Goal: Task Accomplishment & Management: Manage account settings

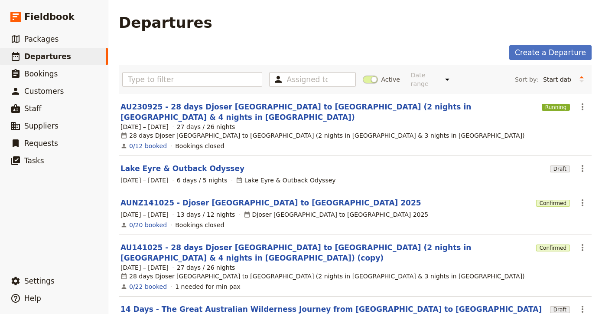
scroll to position [35, 0]
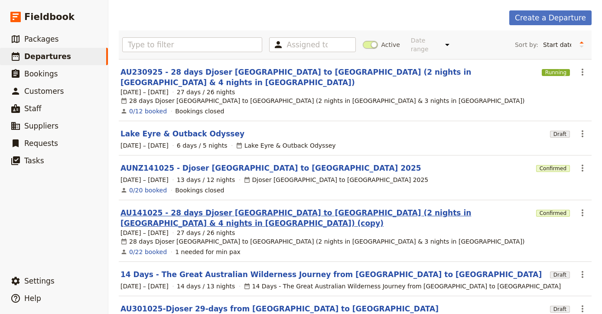
click at [234, 207] on link "AU141025 - 28 days Djoser [GEOGRAPHIC_DATA] to [GEOGRAPHIC_DATA] (2 nights in […" at bounding box center [327, 217] width 412 height 21
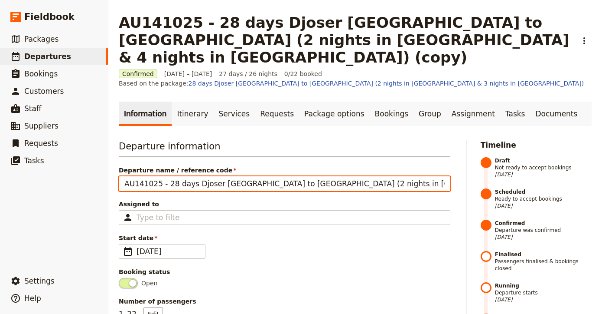
drag, startPoint x: 403, startPoint y: 164, endPoint x: 455, endPoint y: 160, distance: 52.2
click at [435, 176] on input "AU141025 - 28 days Djoser [GEOGRAPHIC_DATA] to [GEOGRAPHIC_DATA] (2 nights in […" at bounding box center [285, 183] width 332 height 15
type input "AU141025 - 28 days Djoser [GEOGRAPHIC_DATA] to [GEOGRAPHIC_DATA] (2 nights in […"
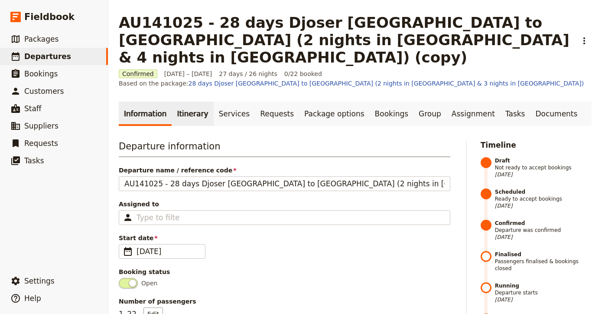
click at [186, 101] on link "Itinerary" at bounding box center [193, 113] width 42 height 24
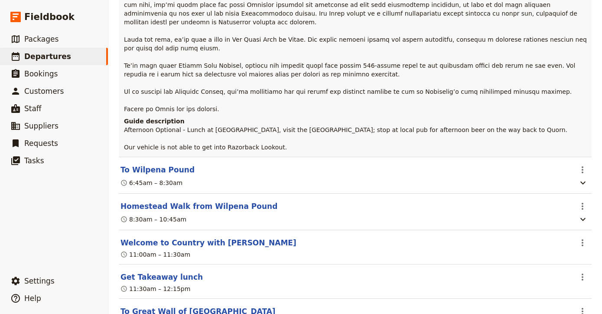
scroll to position [7296, 0]
click at [242, 202] on button "Homestead Walk from Wilpena Pound" at bounding box center [199, 207] width 157 height 10
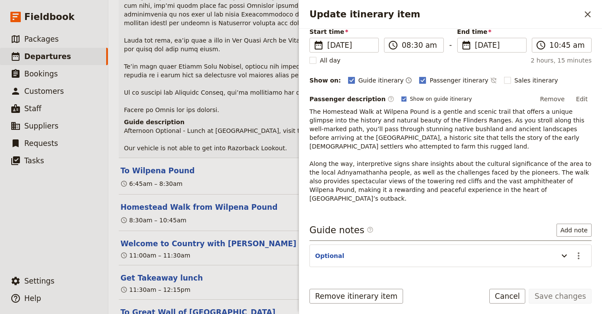
scroll to position [72, 0]
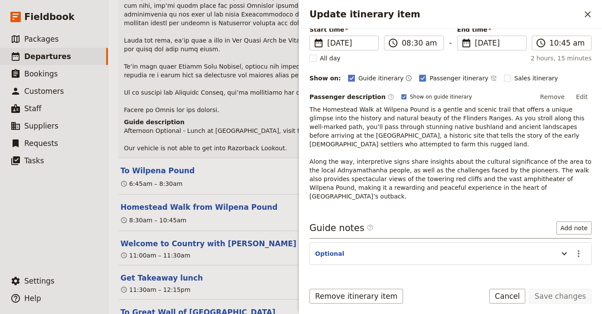
click at [373, 242] on section "Optional ​" at bounding box center [451, 253] width 282 height 23
click at [569, 248] on icon "Update itinerary item" at bounding box center [564, 253] width 10 height 10
click at [232, 250] on div "11:00am – 11:30am" at bounding box center [355, 255] width 471 height 10
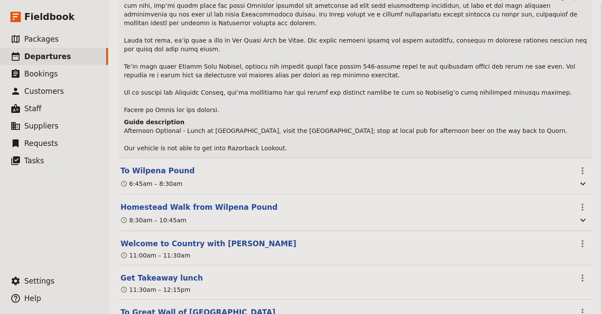
scroll to position [0, 0]
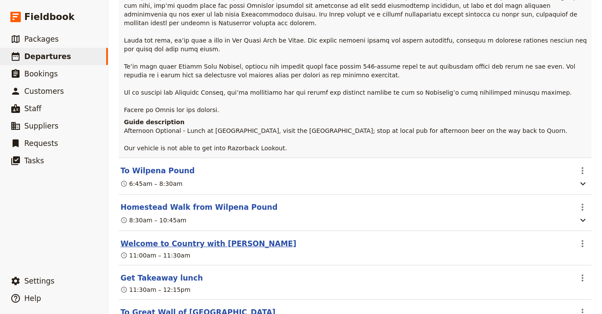
click at [217, 238] on button "Welcome to Country with [PERSON_NAME]" at bounding box center [209, 243] width 176 height 10
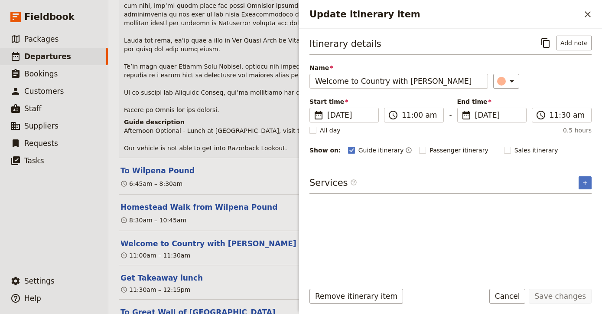
click at [241, 231] on section "Welcome to Country with [PERSON_NAME] ​ 11:00am – 11:30am" at bounding box center [355, 248] width 473 height 34
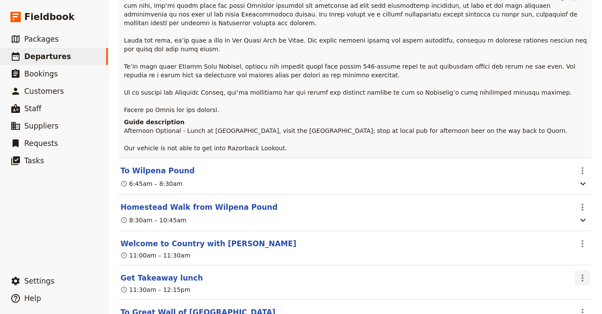
click at [584, 272] on icon "Actions" at bounding box center [583, 277] width 10 height 10
click at [563, 169] on span "Delete this itinerary item" at bounding box center [546, 170] width 76 height 9
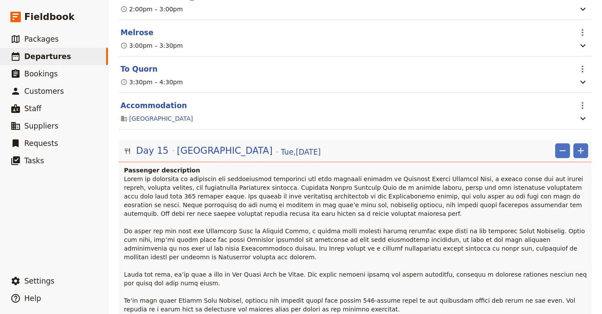
scroll to position [7053, 0]
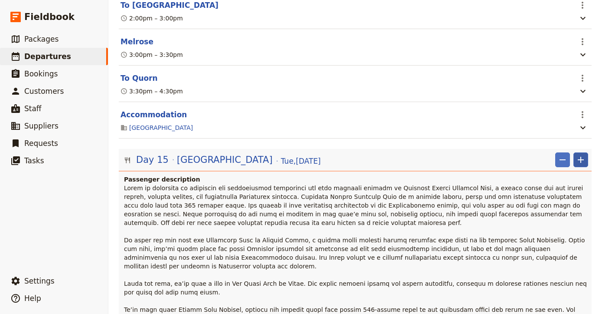
click at [576, 152] on button "​" at bounding box center [581, 159] width 15 height 15
click at [570, 37] on span "Add itinerary item" at bounding box center [555, 40] width 55 height 9
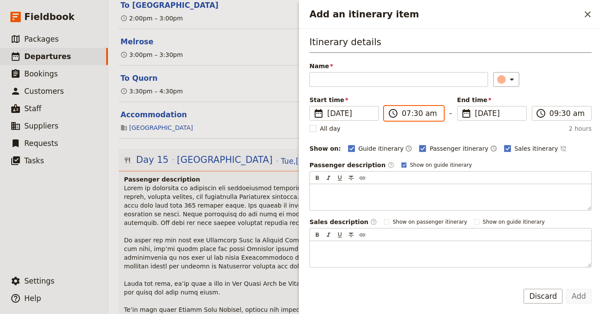
click at [430, 113] on input "07:30 am" at bounding box center [420, 113] width 36 height 10
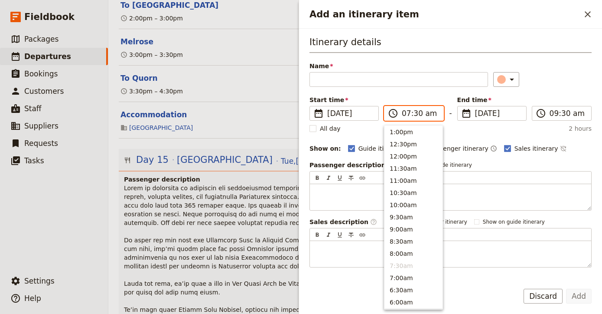
scroll to position [253, 0]
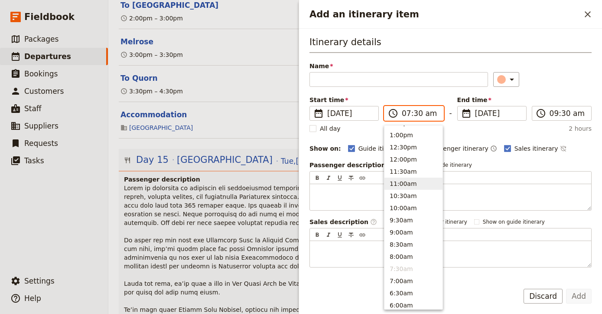
click at [417, 180] on button "11:00am" at bounding box center [414, 183] width 58 height 12
type input "11:00 am"
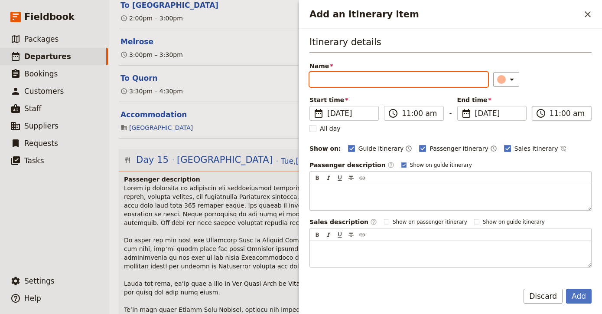
click at [561, 114] on input "11:00 am" at bounding box center [568, 113] width 36 height 10
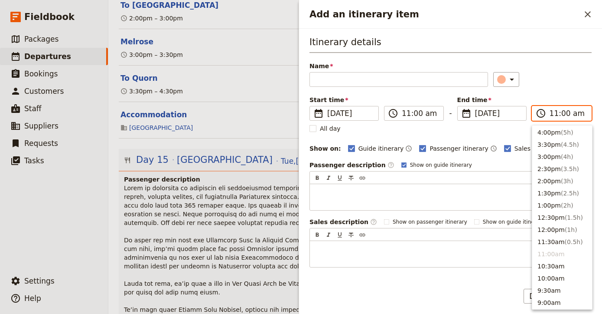
scroll to position [182, 0]
click at [571, 219] on span "( 1.5h )" at bounding box center [574, 218] width 18 height 7
type input "12:30 pm"
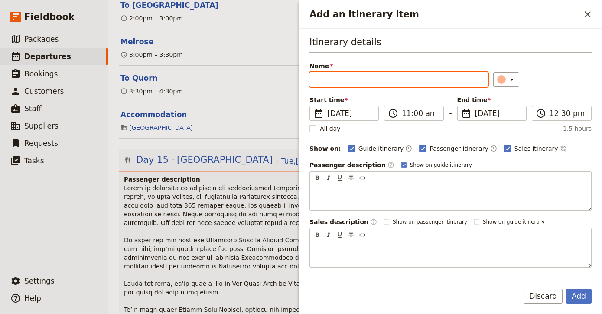
click at [439, 76] on input "Name" at bounding box center [399, 79] width 179 height 15
paste input "Get Takeaway lunch"
type input "Get Takeaway lunch"
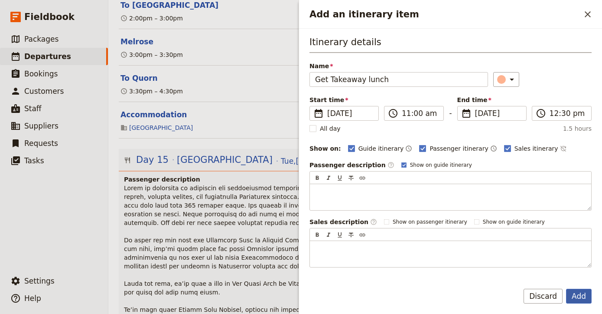
click at [581, 294] on button "Add" at bounding box center [579, 295] width 26 height 15
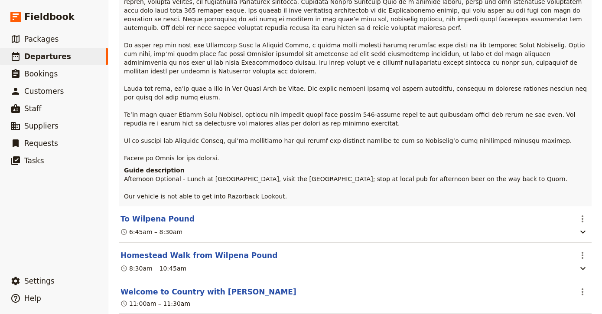
scroll to position [7249, 0]
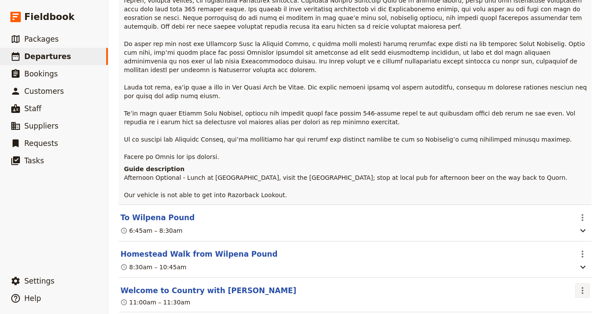
click at [586, 285] on icon "Actions" at bounding box center [583, 290] width 10 height 10
click at [575, 183] on span "Delete this itinerary item" at bounding box center [546, 183] width 76 height 9
click at [202, 249] on button "Homestead Walk from Wilpena Pound" at bounding box center [199, 254] width 157 height 10
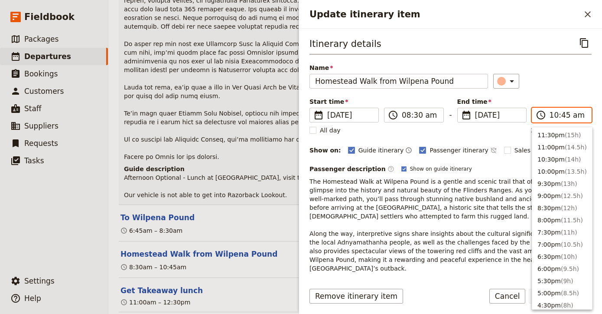
click at [554, 117] on input "10:45 am" at bounding box center [568, 115] width 36 height 10
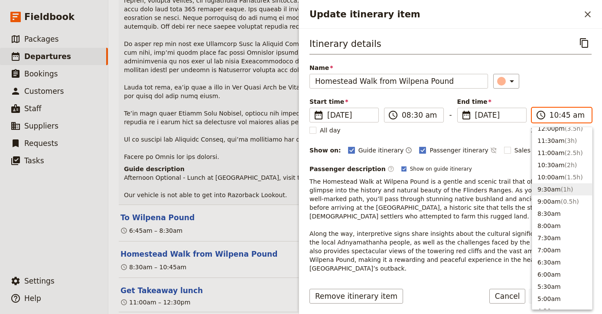
scroll to position [276, 0]
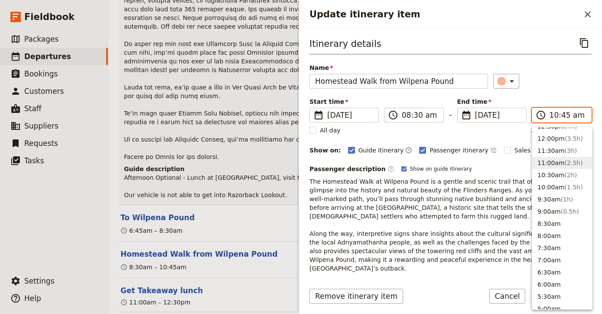
click at [572, 166] on span "( 2.5h )" at bounding box center [574, 162] width 18 height 7
type input "11:00 am"
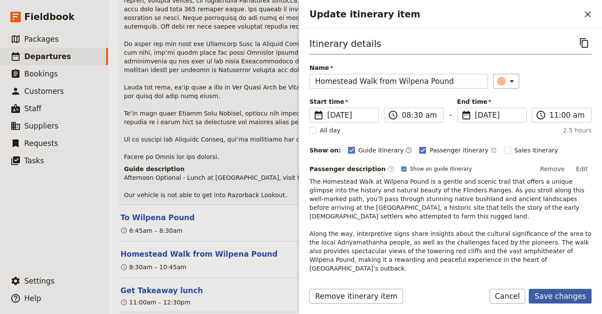
click at [571, 293] on button "Save changes" at bounding box center [560, 295] width 63 height 15
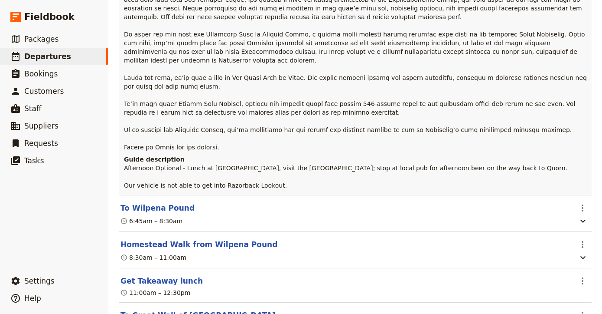
scroll to position [7259, 0]
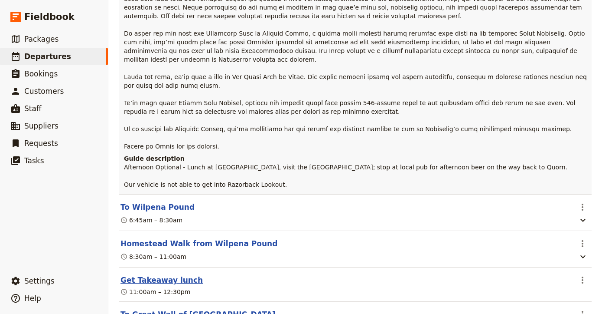
click at [187, 275] on button "Get Takeaway lunch" at bounding box center [162, 280] width 82 height 10
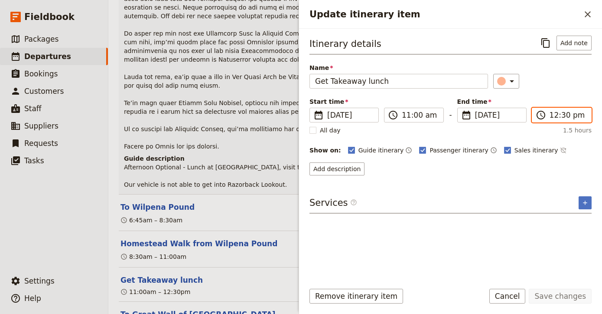
click at [560, 112] on input "12:30 pm" at bounding box center [568, 115] width 36 height 10
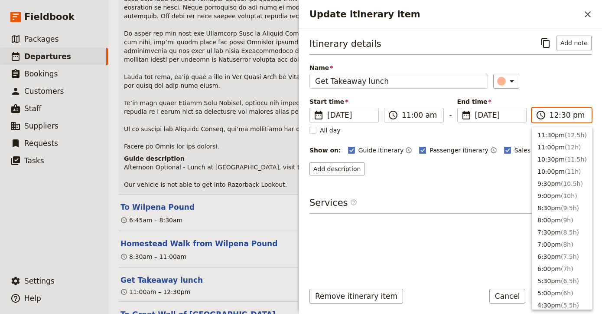
click at [563, 113] on input "12:30 pm" at bounding box center [568, 115] width 36 height 10
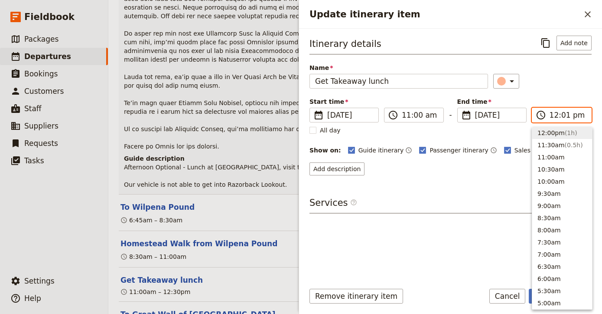
type input "12:15 pm"
click at [477, 180] on div "Itinerary details ​ Add note Name Get Takeaway lunch ​ Start time ​ [DATE] [DAT…" at bounding box center [451, 155] width 282 height 239
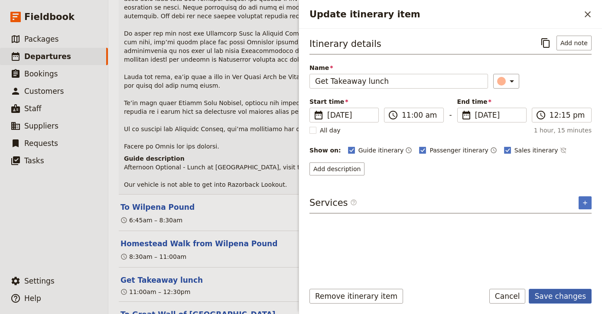
click at [563, 294] on button "Save changes" at bounding box center [560, 295] width 63 height 15
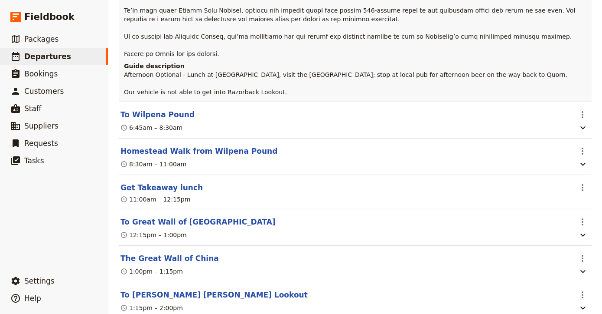
scroll to position [7356, 0]
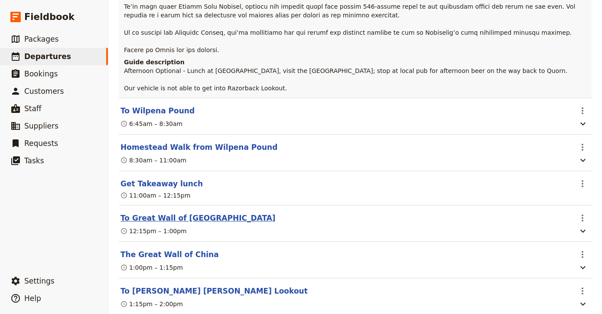
click at [183, 213] on button "To Great Wall of [GEOGRAPHIC_DATA]" at bounding box center [198, 218] width 155 height 10
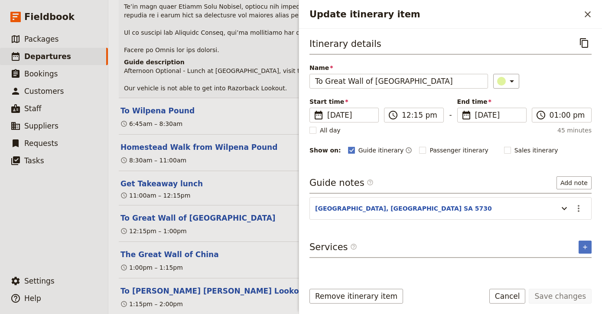
click at [213, 213] on header "To Great Wall of [GEOGRAPHIC_DATA]" at bounding box center [346, 218] width 451 height 10
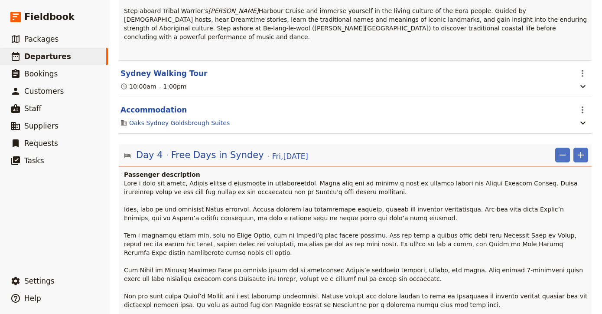
scroll to position [810, 0]
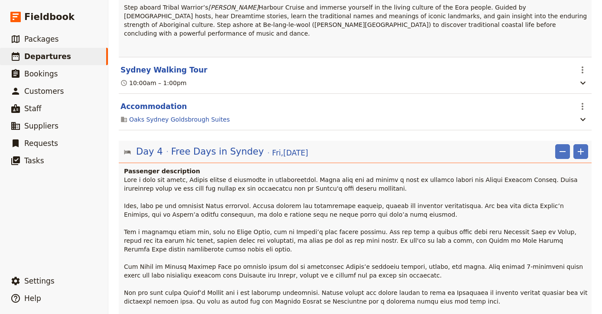
click at [278, 176] on span at bounding box center [357, 279] width 466 height 206
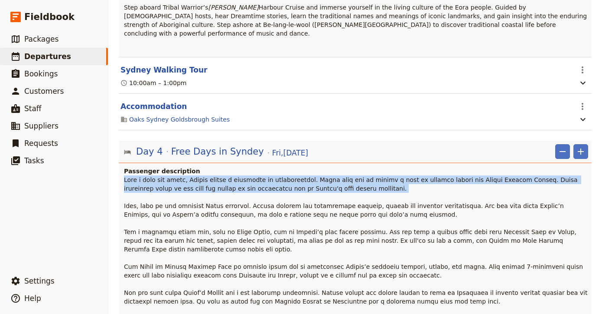
click at [278, 176] on span at bounding box center [357, 279] width 466 height 206
click at [283, 176] on span at bounding box center [357, 279] width 466 height 206
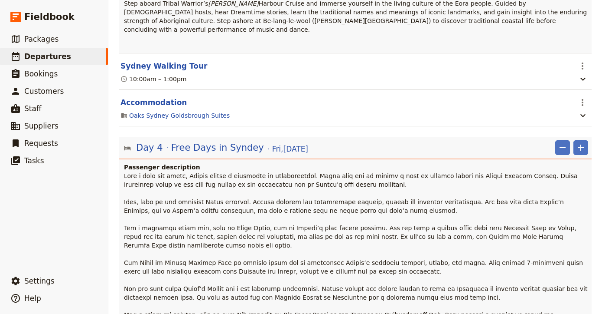
scroll to position [850, 0]
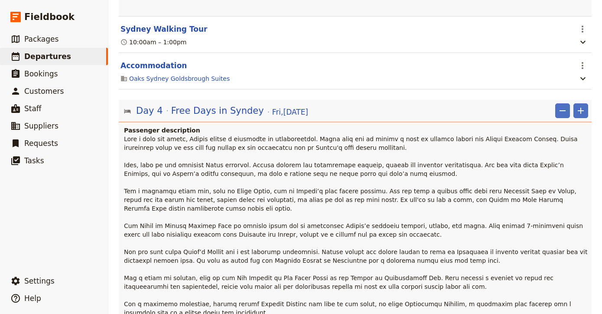
click at [257, 135] on span at bounding box center [357, 238] width 466 height 206
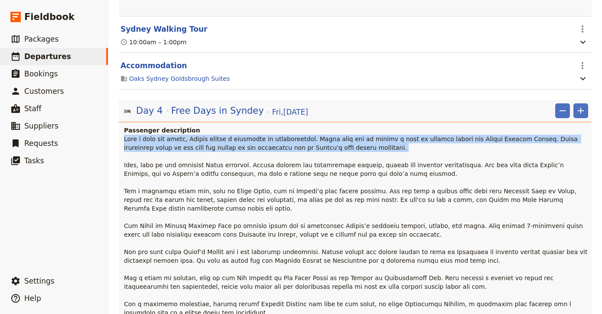
click at [257, 135] on span at bounding box center [357, 238] width 466 height 206
click at [250, 135] on span at bounding box center [357, 238] width 466 height 206
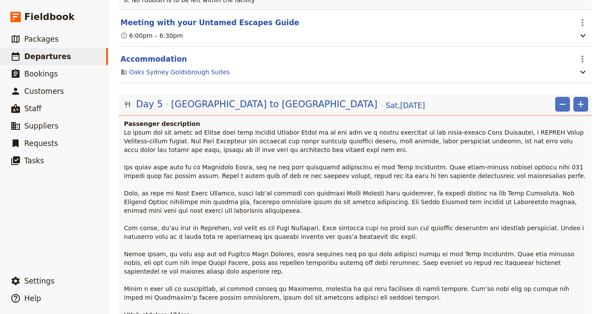
scroll to position [1341, 0]
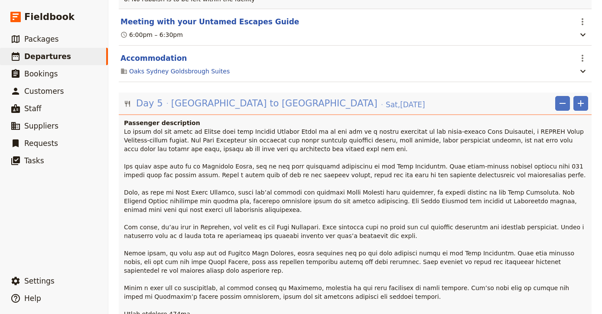
click at [197, 97] on span "[GEOGRAPHIC_DATA] to [GEOGRAPHIC_DATA]" at bounding box center [274, 103] width 206 height 13
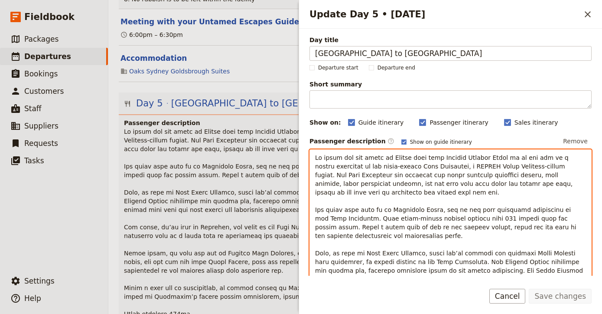
click at [383, 217] on span "Update Day 5 • 18 Oct" at bounding box center [450, 292] width 271 height 276
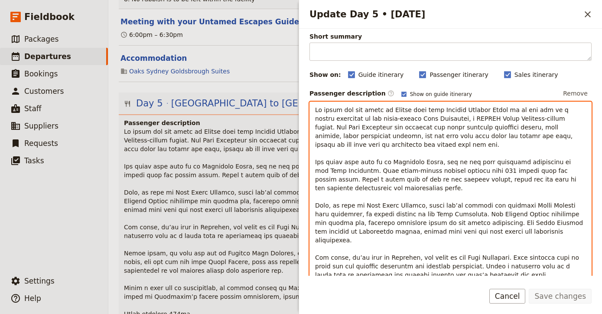
scroll to position [49, 0]
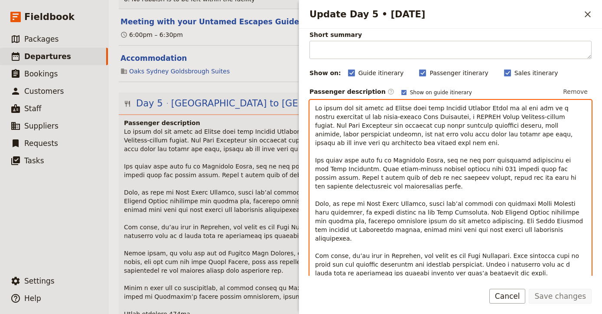
click at [455, 200] on span "Update Day 5 • 18 Oct" at bounding box center [450, 243] width 271 height 276
click at [444, 188] on p "Update Day 5 • 18 Oct" at bounding box center [450, 243] width 271 height 278
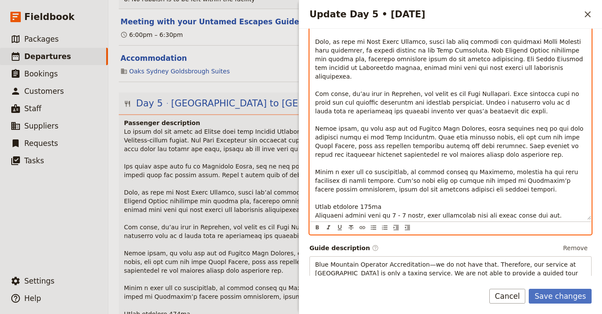
scroll to position [215, 0]
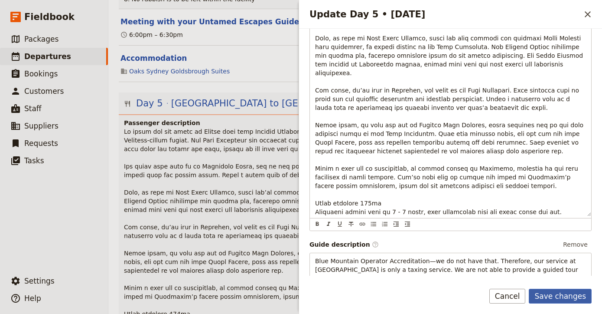
click at [564, 298] on button "Save changes" at bounding box center [560, 295] width 63 height 15
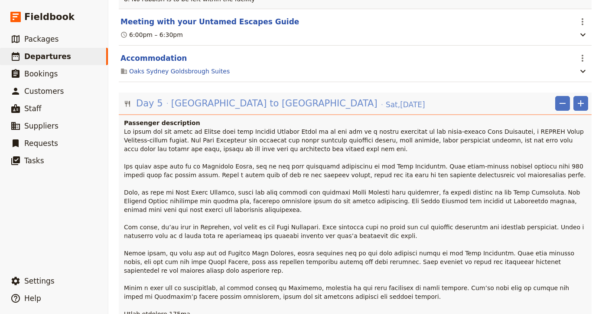
click at [225, 97] on span "[GEOGRAPHIC_DATA] to [GEOGRAPHIC_DATA]" at bounding box center [274, 103] width 206 height 13
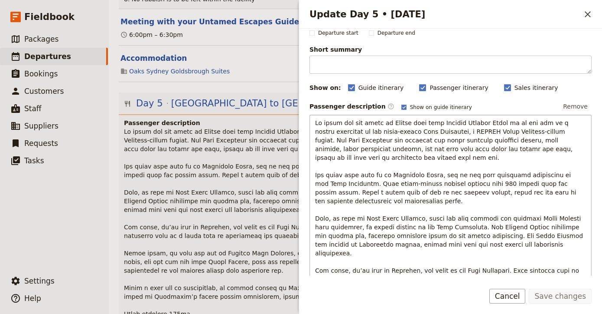
scroll to position [39, 0]
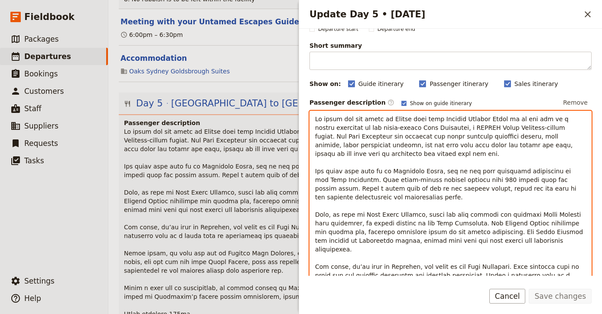
click at [360, 256] on span "Update Day 5 • 18 Oct" at bounding box center [450, 253] width 271 height 276
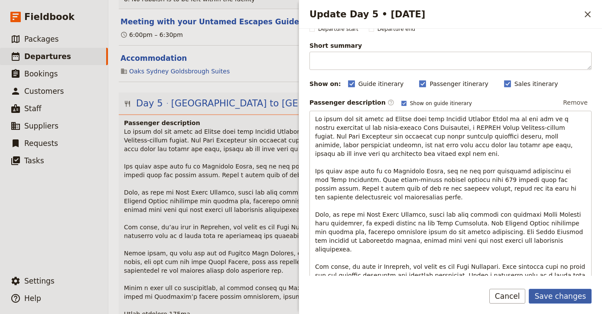
click at [565, 289] on button "Save changes" at bounding box center [560, 295] width 63 height 15
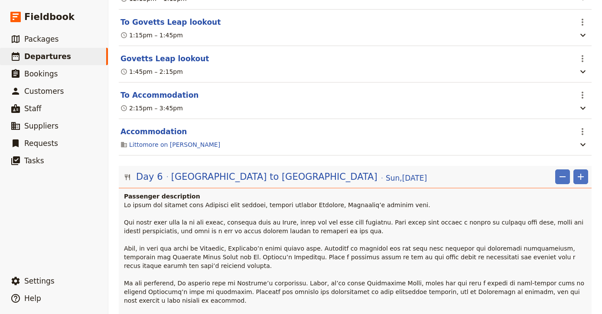
scroll to position [1903, 0]
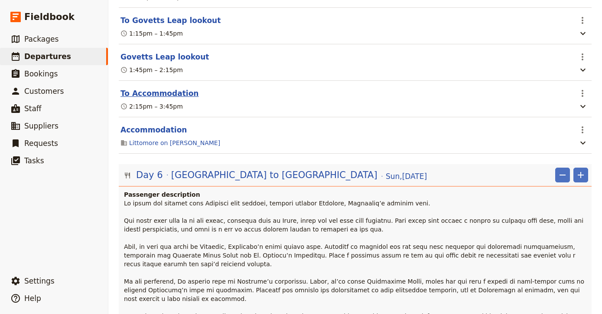
click at [180, 88] on button "To Accommodation" at bounding box center [160, 93] width 78 height 10
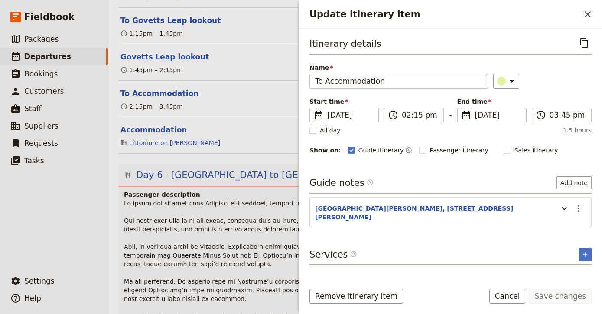
click at [183, 226] on p at bounding box center [356, 299] width 464 height 200
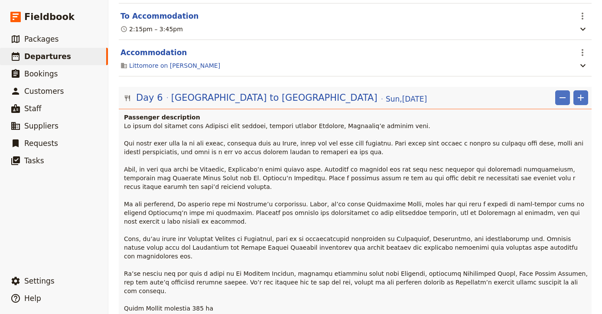
scroll to position [1981, 0]
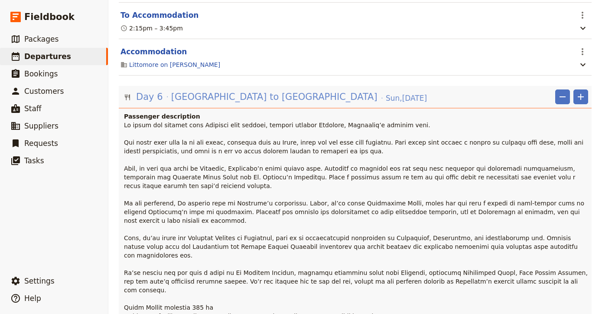
click at [221, 90] on span "[GEOGRAPHIC_DATA] to [GEOGRAPHIC_DATA]" at bounding box center [274, 96] width 206 height 13
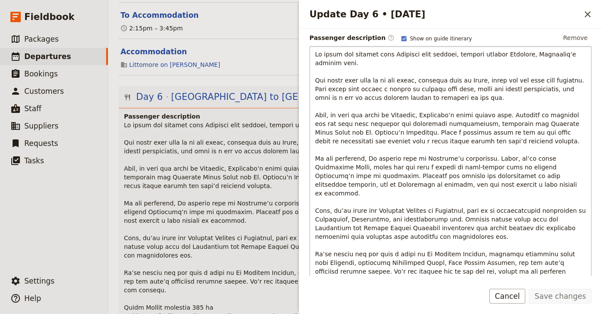
scroll to position [108, 0]
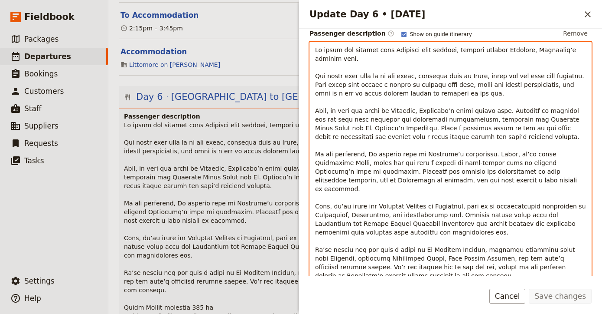
click at [345, 197] on span "Update Day 6 • 19 Oct" at bounding box center [451, 175] width 273 height 258
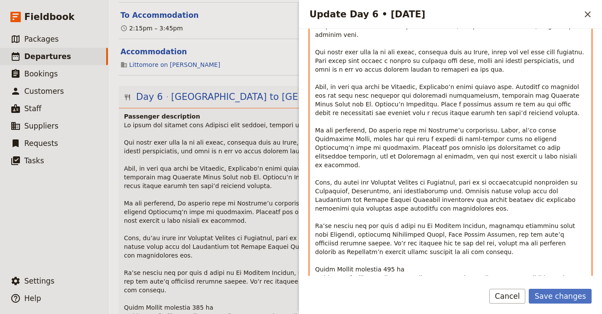
click at [330, 217] on span "Update Day 6 • 19 Oct" at bounding box center [450, 152] width 271 height 258
click at [487, 196] on p "Update Day 6 • 19 Oct" at bounding box center [450, 152] width 271 height 260
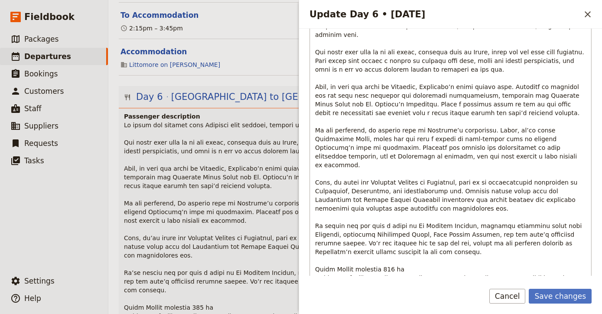
click at [571, 294] on button "Save changes" at bounding box center [560, 295] width 63 height 15
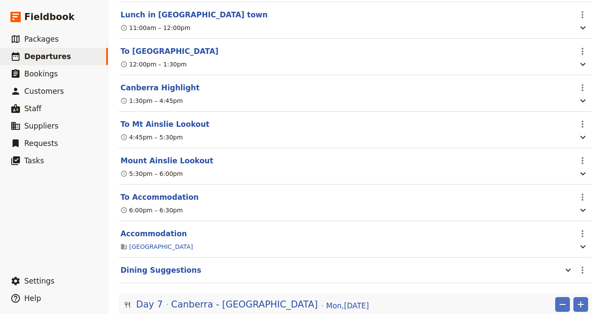
scroll to position [2390, 0]
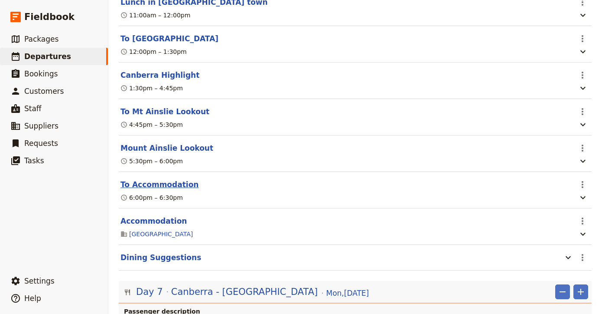
click at [173, 179] on button "To Accommodation" at bounding box center [160, 184] width 78 height 10
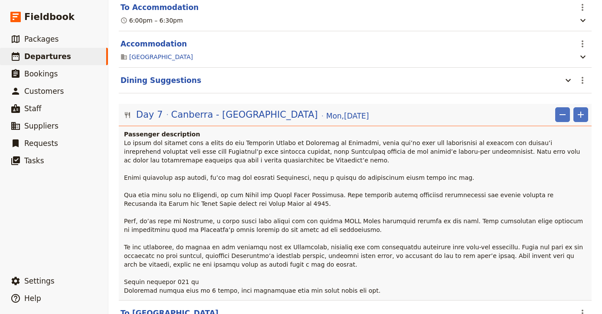
scroll to position [2567, 0]
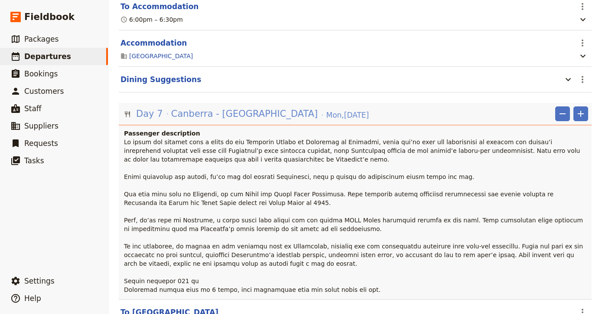
click at [235, 107] on span "Canberra - [GEOGRAPHIC_DATA]" at bounding box center [244, 113] width 147 height 13
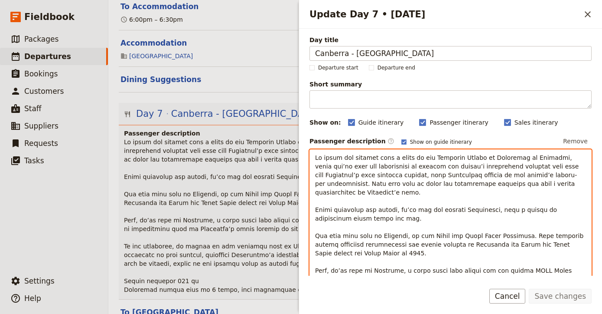
click at [378, 245] on p "Update Day 7 • 20 Oct" at bounding box center [450, 261] width 271 height 217
click at [512, 227] on span "Update Day 7 • 20 Oct" at bounding box center [450, 261] width 271 height 215
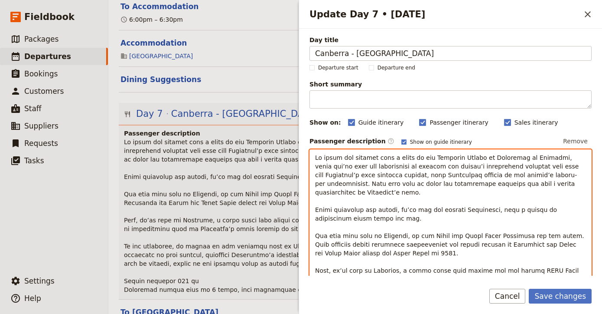
click at [511, 241] on p "Update Day 7 • 20 Oct" at bounding box center [450, 261] width 271 height 217
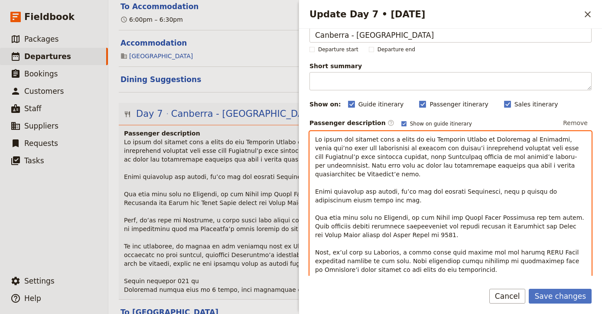
scroll to position [40, 0]
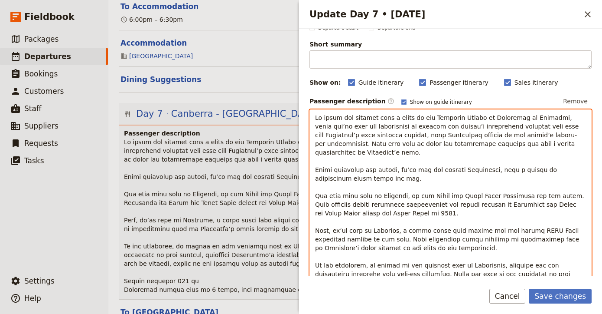
click at [346, 221] on span "Update Day 7 • 20 Oct" at bounding box center [450, 221] width 271 height 215
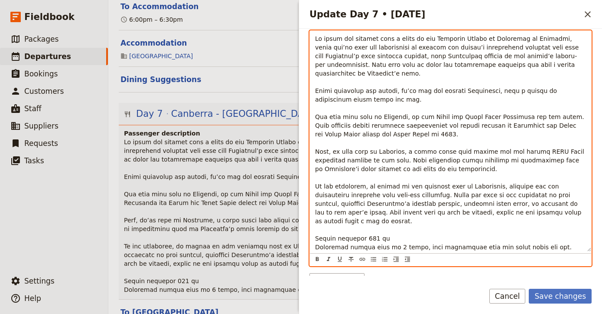
scroll to position [122, 0]
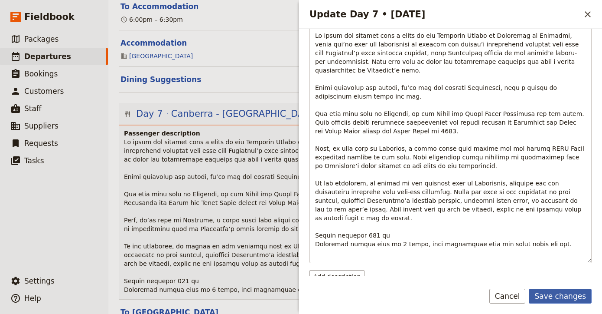
click at [572, 296] on button "Save changes" at bounding box center [560, 295] width 63 height 15
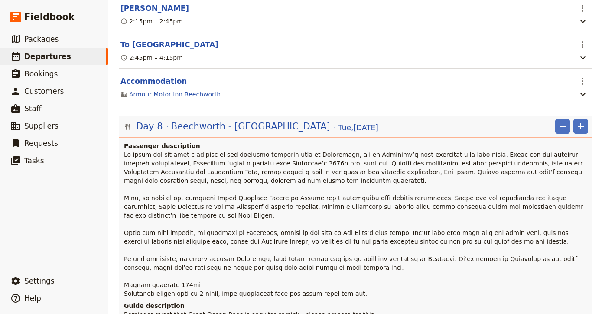
scroll to position [3055, 0]
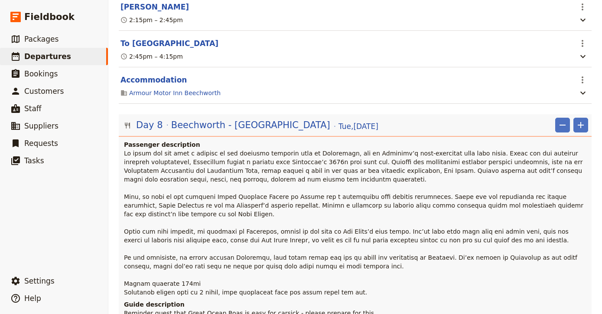
click at [288, 150] on span at bounding box center [354, 223] width 461 height 146
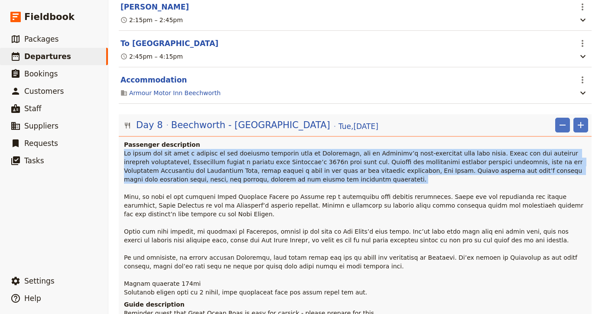
click at [262, 149] on p at bounding box center [356, 222] width 464 height 147
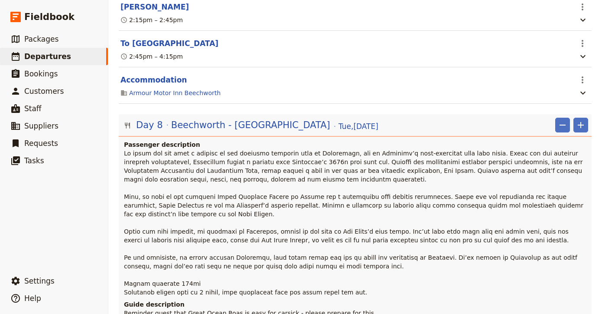
click at [196, 150] on span at bounding box center [354, 223] width 461 height 146
click at [200, 150] on span at bounding box center [354, 223] width 461 height 146
click at [195, 150] on span at bounding box center [354, 223] width 461 height 146
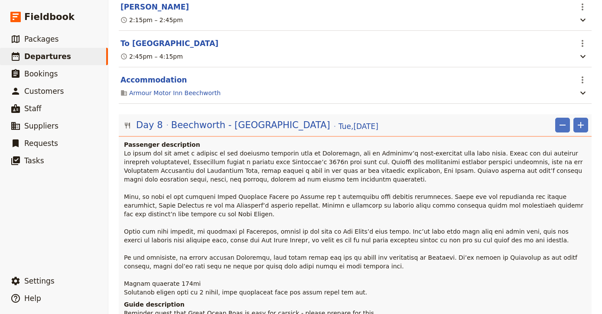
click at [195, 150] on span at bounding box center [354, 223] width 461 height 146
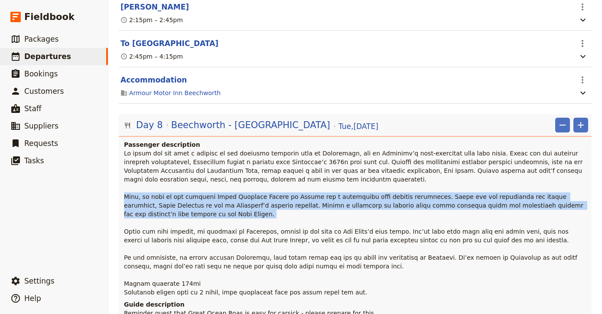
click at [195, 150] on span at bounding box center [354, 223] width 461 height 146
click at [196, 150] on p at bounding box center [356, 222] width 464 height 147
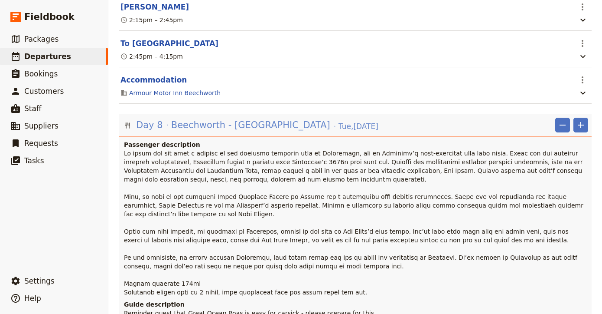
click at [200, 118] on span "Beechworth - [GEOGRAPHIC_DATA]" at bounding box center [250, 124] width 159 height 13
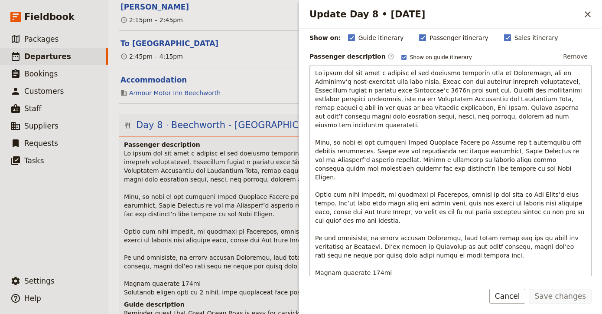
scroll to position [85, 0]
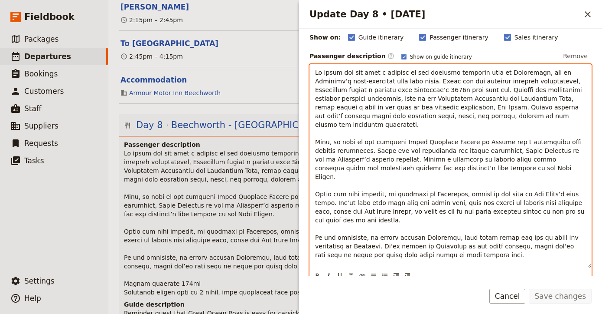
click at [333, 183] on span "Update Day 8 • 21 Oct" at bounding box center [450, 176] width 271 height 215
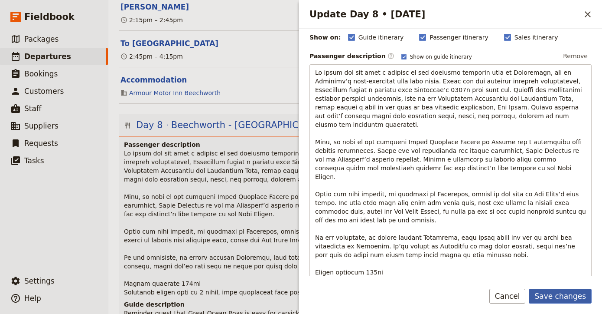
click at [559, 294] on button "Save changes" at bounding box center [560, 295] width 63 height 15
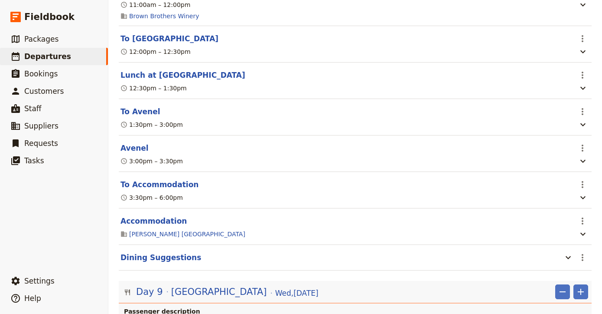
scroll to position [3472, 0]
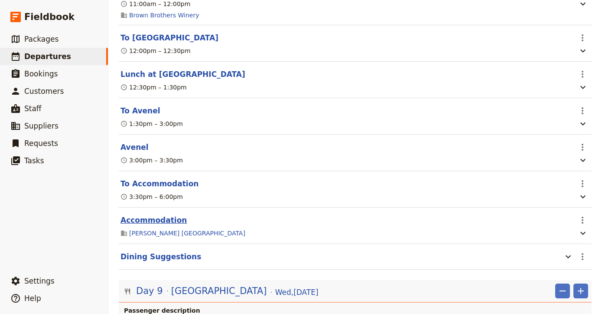
click at [148, 215] on button "Accommodation" at bounding box center [154, 220] width 66 height 10
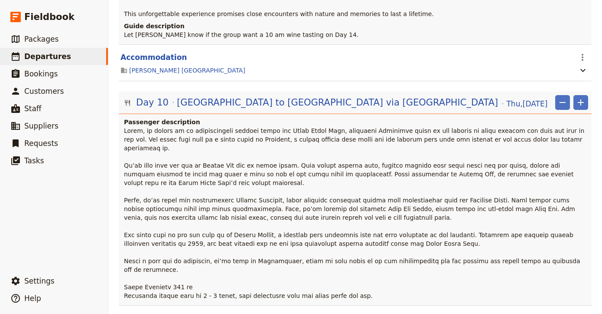
scroll to position [4193, 0]
click at [216, 95] on span "[GEOGRAPHIC_DATA] to [GEOGRAPHIC_DATA] via [GEOGRAPHIC_DATA]" at bounding box center [337, 101] width 321 height 13
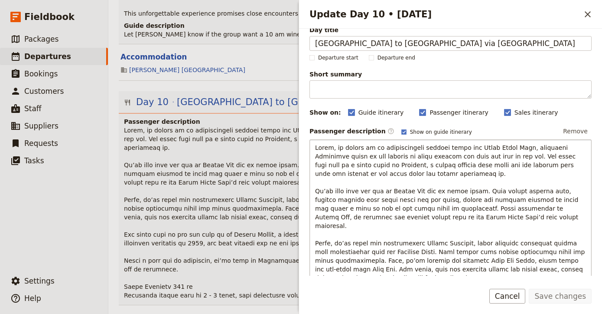
scroll to position [12, 0]
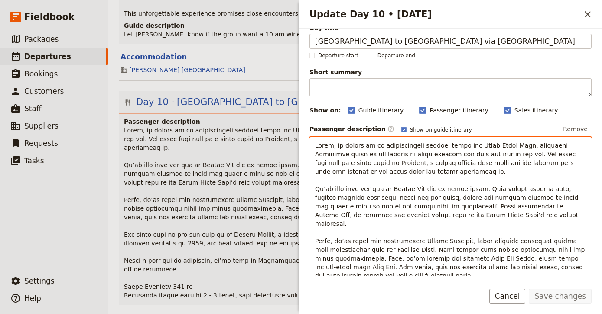
click at [332, 190] on span "Update Day 10 • 23 Oct" at bounding box center [451, 258] width 272 height 232
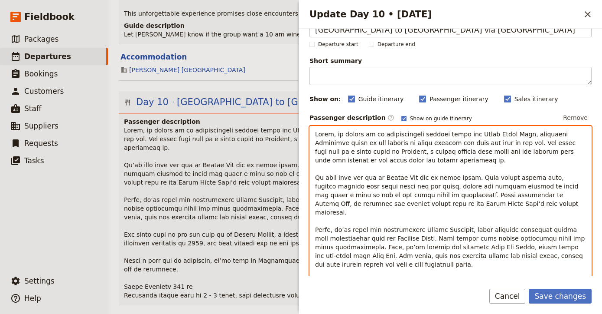
scroll to position [27, 0]
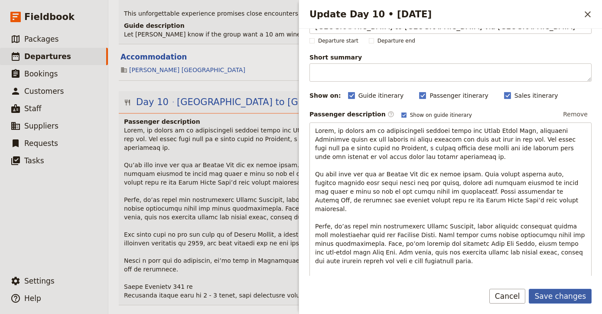
click at [574, 294] on button "Save changes" at bounding box center [560, 295] width 63 height 15
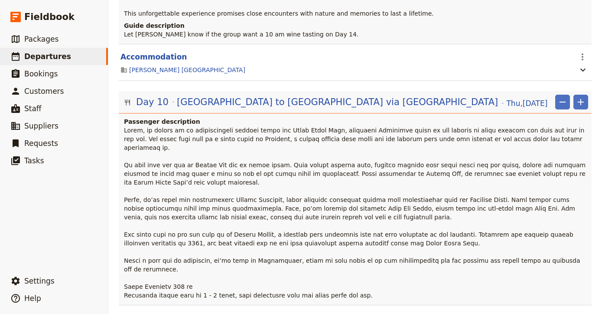
click at [203, 127] on span at bounding box center [356, 213] width 464 height 172
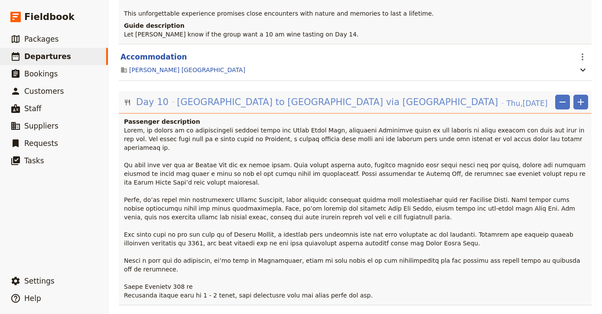
click at [204, 95] on span "[GEOGRAPHIC_DATA] to [GEOGRAPHIC_DATA] via [GEOGRAPHIC_DATA]" at bounding box center [337, 101] width 321 height 13
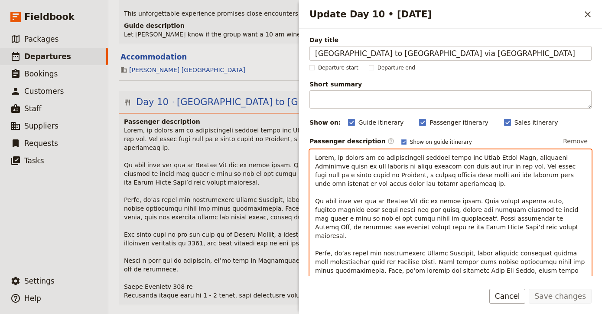
click at [345, 245] on span "Update Day 10 • 23 Oct" at bounding box center [451, 270] width 272 height 232
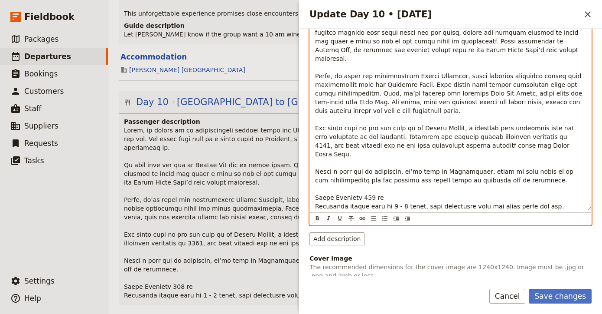
scroll to position [184, 0]
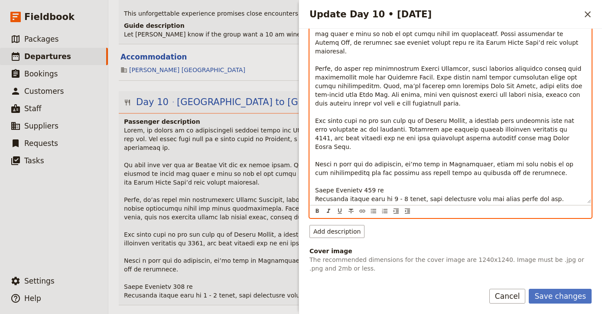
click at [409, 145] on span "Update Day 10 • 23 Oct" at bounding box center [449, 86] width 269 height 232
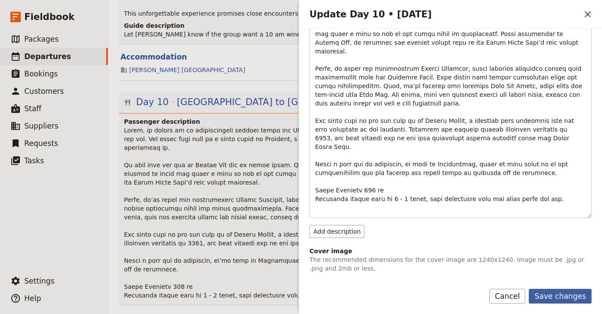
click at [556, 298] on button "Save changes" at bounding box center [560, 295] width 63 height 15
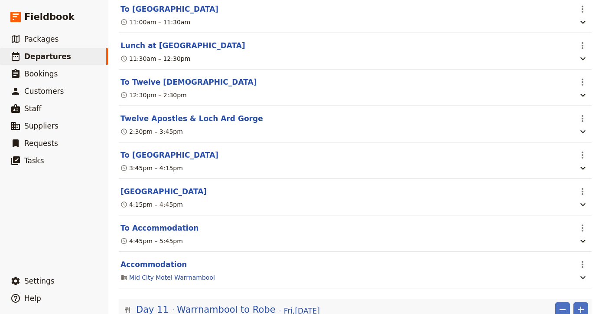
scroll to position [4659, 0]
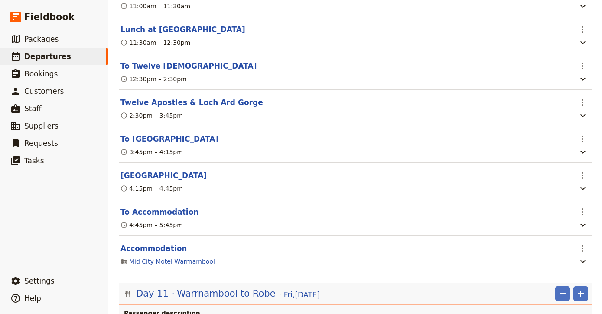
click at [142, 235] on section "Accommodation ​ Mid City Motel [GEOGRAPHIC_DATA]" at bounding box center [355, 253] width 473 height 36
click at [143, 243] on button "Accommodation" at bounding box center [154, 248] width 66 height 10
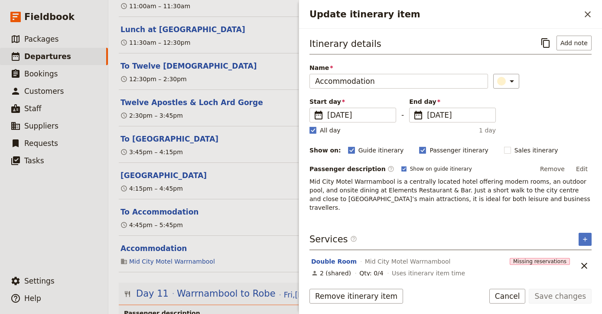
click at [195, 308] on h4 "Passenger description" at bounding box center [356, 312] width 464 height 9
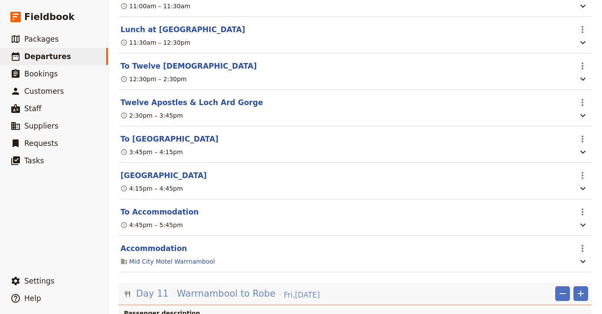
click at [218, 287] on span "Warrnambool to Robe" at bounding box center [226, 293] width 99 height 13
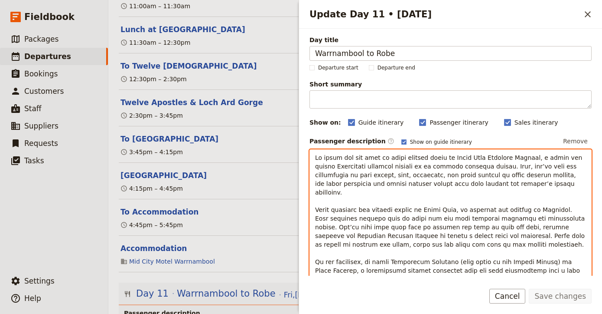
click at [422, 182] on span "Update Day 11 • 24 Oct" at bounding box center [451, 266] width 272 height 224
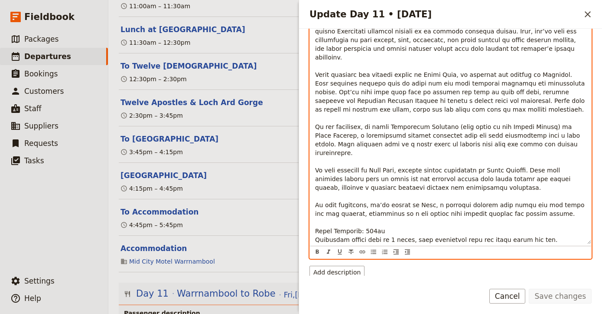
scroll to position [135, 0]
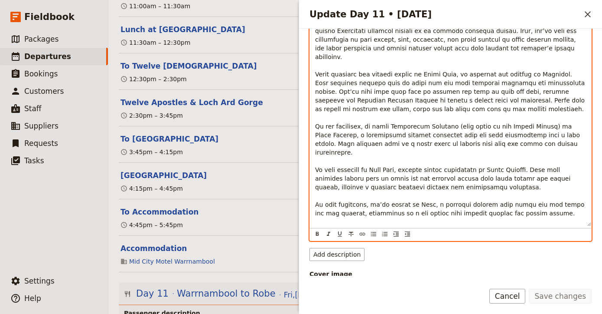
click at [379, 184] on span "Update Day 11 • 24 Oct" at bounding box center [451, 131] width 272 height 224
click at [458, 157] on span "Update Day 11 • 24 Oct" at bounding box center [451, 131] width 272 height 224
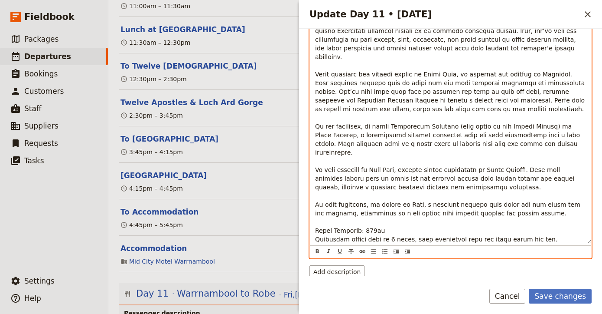
click at [514, 75] on span "Update Day 11 • 24 Oct" at bounding box center [451, 131] width 272 height 224
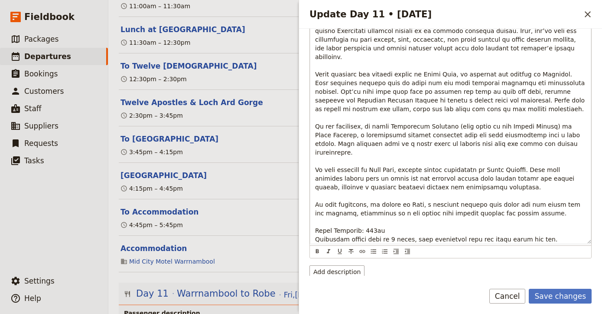
click at [556, 293] on button "Save changes" at bounding box center [560, 295] width 63 height 15
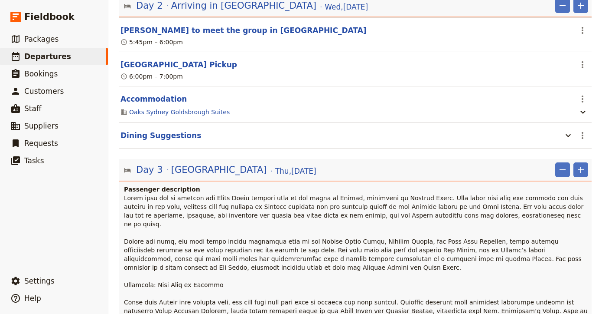
scroll to position [248, 0]
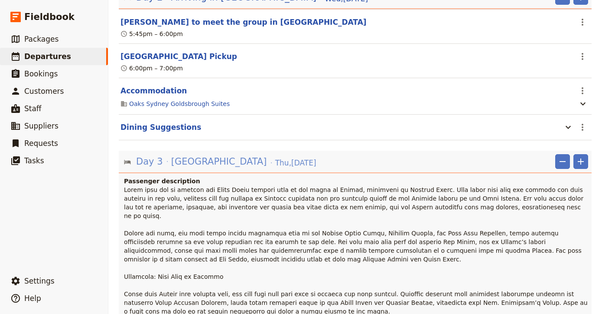
click at [275, 157] on span "[DATE]" at bounding box center [295, 162] width 41 height 10
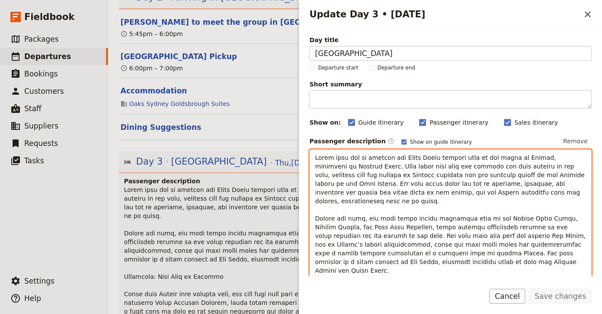
click at [479, 177] on span "Update Day 3 • 16 Oct" at bounding box center [451, 305] width 273 height 302
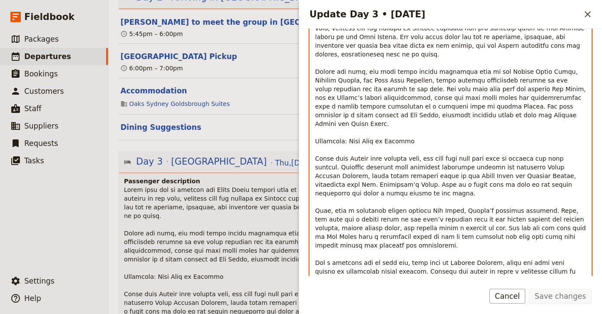
scroll to position [150, 0]
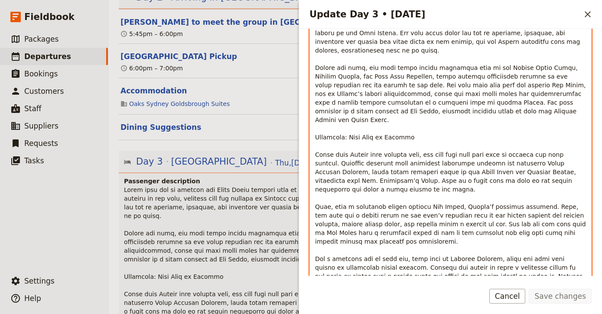
click at [479, 177] on p "Hunter Valley Wine Tour - 11 hours - $235 per person AUD" at bounding box center [450, 163] width 271 height 321
click at [559, 77] on span "Update Day 3 • 16 Oct" at bounding box center [451, 154] width 273 height 302
click at [359, 189] on span "Update Day 3 • 16 Oct" at bounding box center [451, 154] width 273 height 302
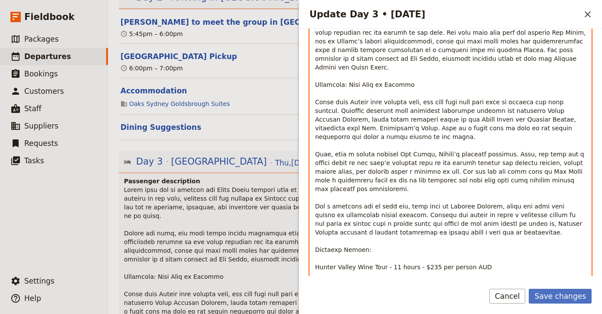
scroll to position [203, 0]
click at [379, 194] on span "Update Day 3 • 16 Oct" at bounding box center [451, 102] width 273 height 302
click at [392, 205] on span "Update Day 3 • 16 Oct" at bounding box center [451, 102] width 273 height 302
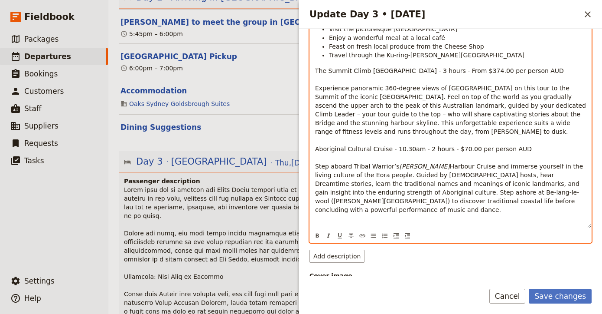
scroll to position [478, 0]
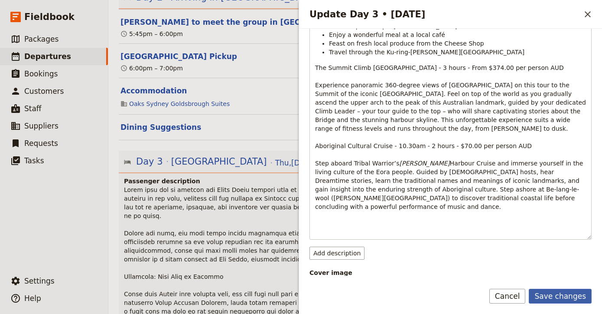
drag, startPoint x: 420, startPoint y: 249, endPoint x: 558, endPoint y: 291, distance: 144.9
click at [558, 291] on button "Save changes" at bounding box center [560, 295] width 63 height 15
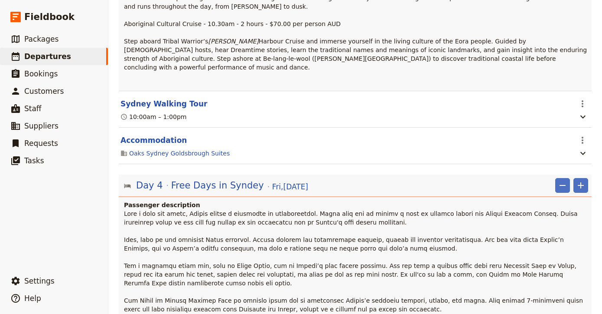
scroll to position [789, 0]
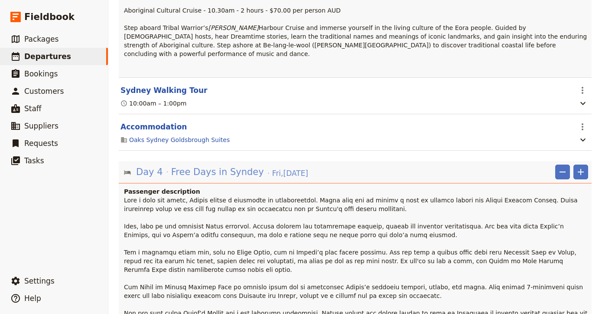
click at [229, 165] on span "Free Days in Syndey" at bounding box center [217, 171] width 93 height 13
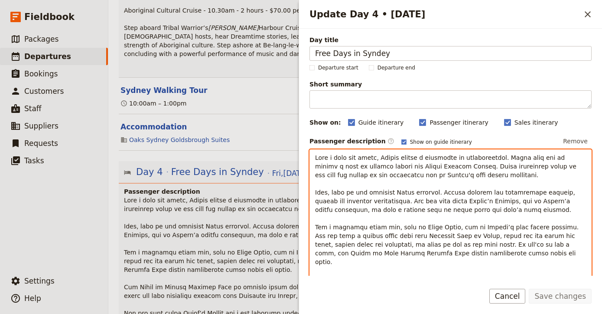
click at [372, 197] on span "Update Day 4 • 17 Oct" at bounding box center [449, 305] width 269 height 302
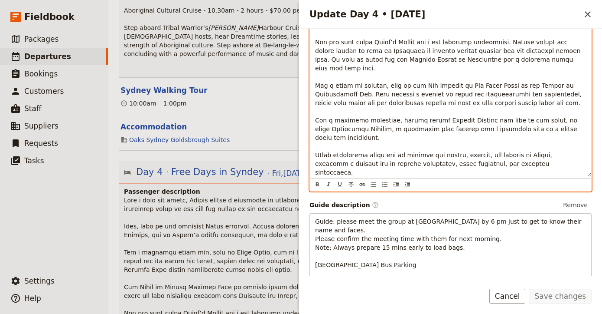
scroll to position [301, 0]
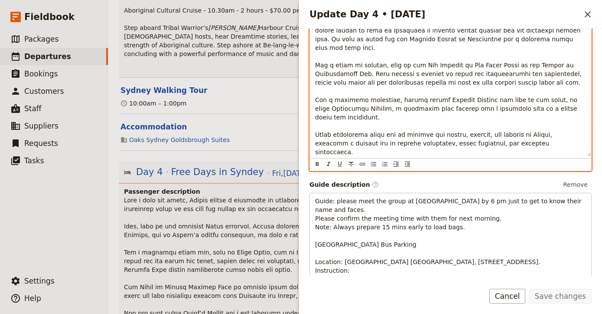
click at [219, 228] on p at bounding box center [356, 300] width 464 height 208
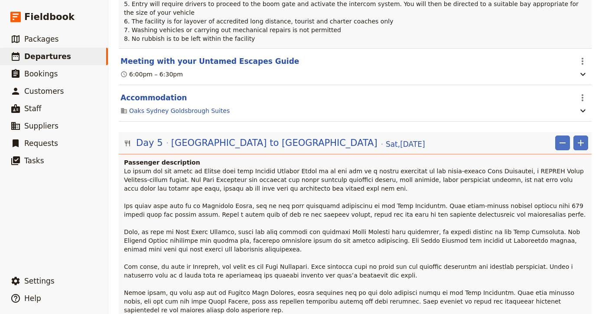
scroll to position [1302, 0]
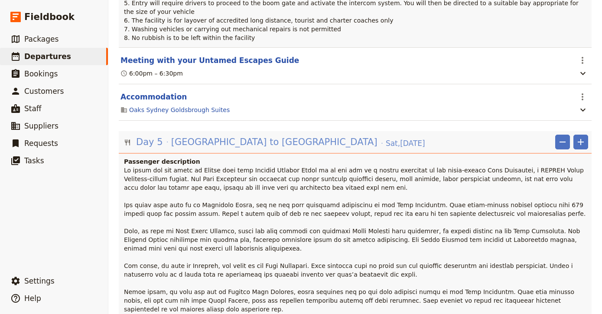
click at [219, 135] on span "[GEOGRAPHIC_DATA] to [GEOGRAPHIC_DATA]" at bounding box center [274, 141] width 206 height 13
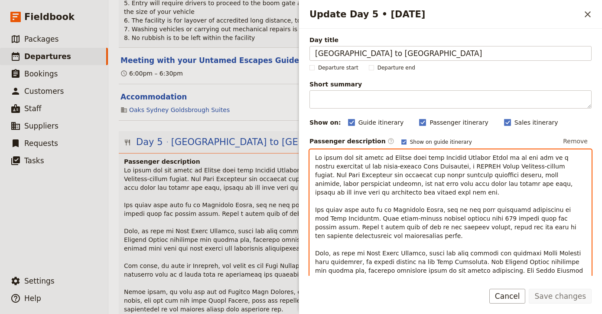
click at [384, 175] on span "Update Day 5 • 18 Oct" at bounding box center [451, 292] width 272 height 276
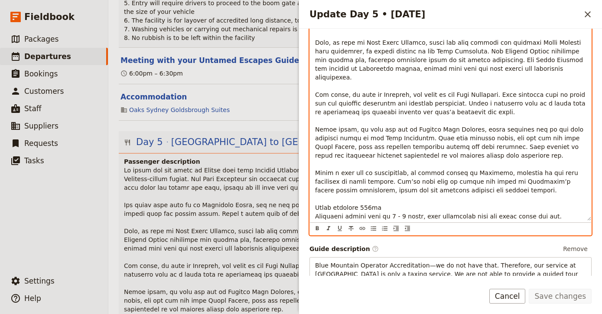
scroll to position [212, 0]
click at [230, 202] on span at bounding box center [355, 266] width 462 height 198
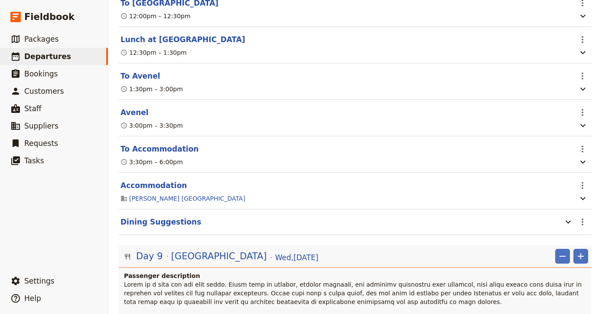
scroll to position [3568, 0]
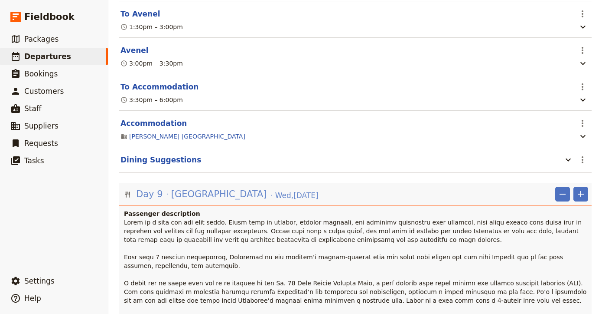
click at [193, 187] on span "[GEOGRAPHIC_DATA]" at bounding box center [219, 193] width 96 height 13
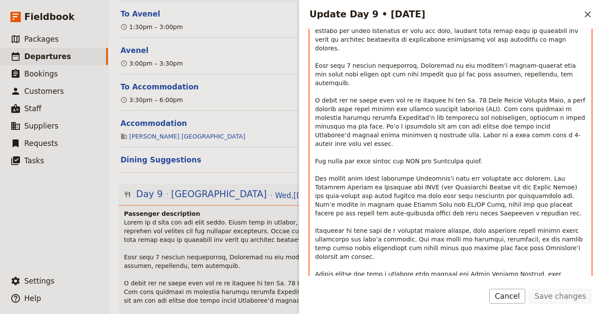
scroll to position [164, 0]
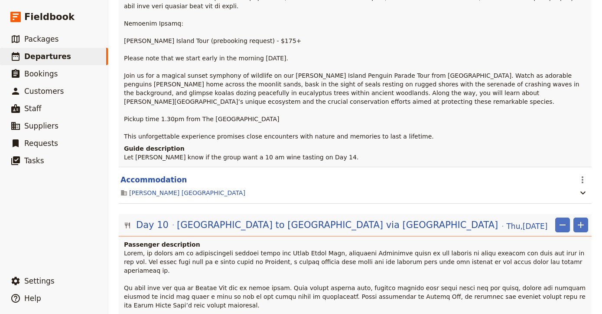
scroll to position [4076, 0]
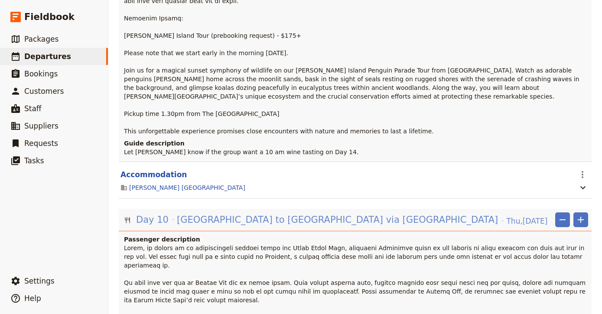
click at [238, 213] on span "[GEOGRAPHIC_DATA] to [GEOGRAPHIC_DATA] via [GEOGRAPHIC_DATA]" at bounding box center [337, 219] width 321 height 13
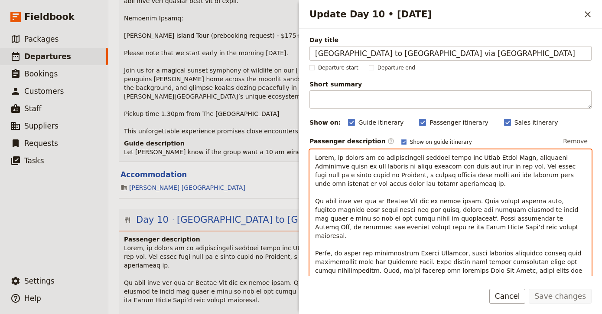
click at [455, 186] on p "Update Day 10 • 23 Oct" at bounding box center [450, 270] width 271 height 234
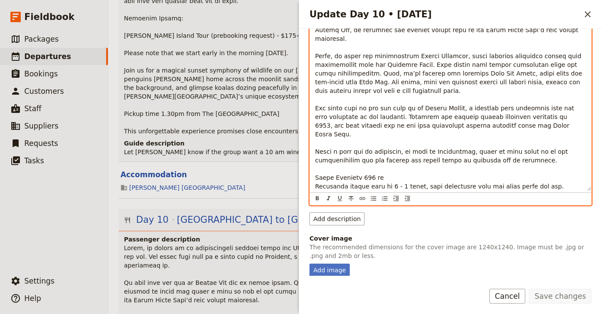
scroll to position [200, 0]
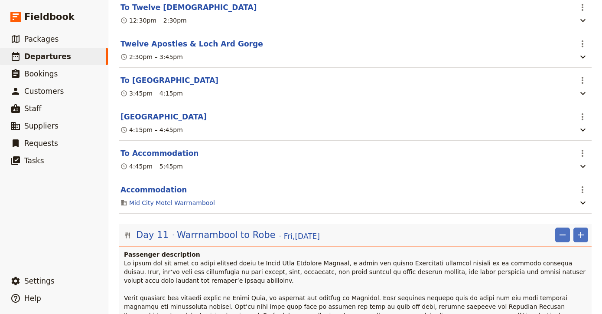
scroll to position [4718, 0]
click at [243, 228] on span "Warrnambool to Robe" at bounding box center [226, 234] width 99 height 13
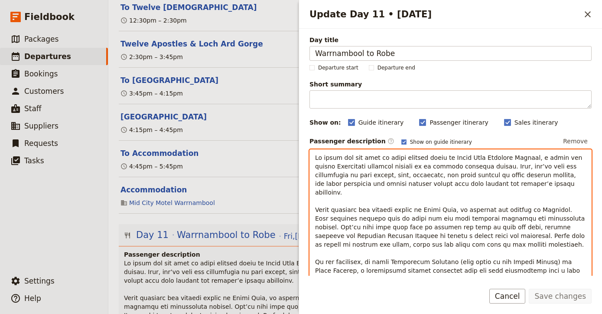
click at [350, 186] on span "Update Day 11 • 24 Oct" at bounding box center [451, 266] width 272 height 224
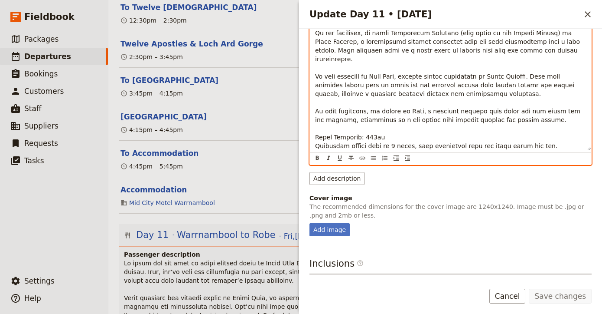
scroll to position [229, 0]
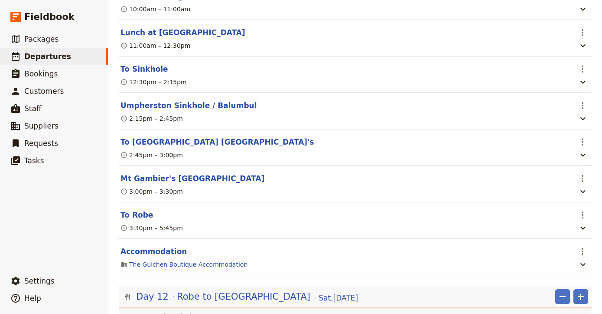
scroll to position [5245, 0]
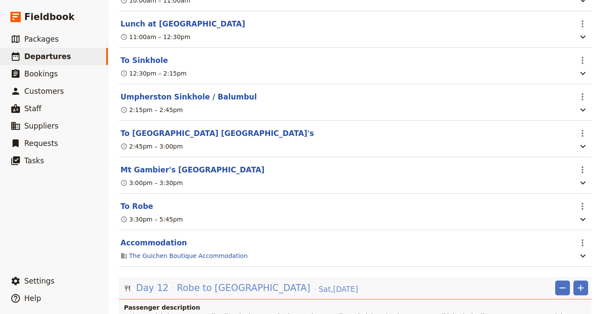
click at [198, 280] on div "Day 12 Robe to Adelaide [DATE]" at bounding box center [247, 287] width 224 height 15
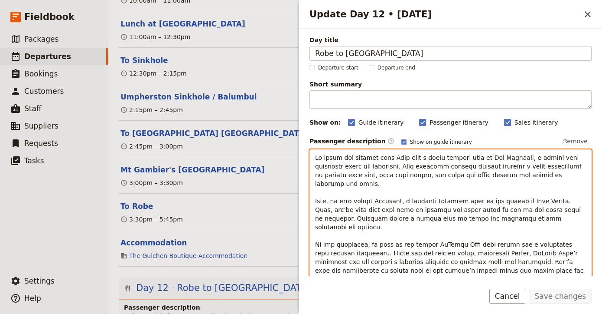
click at [375, 180] on p "Update Day 12 • 25 Oct" at bounding box center [450, 253] width 271 height 200
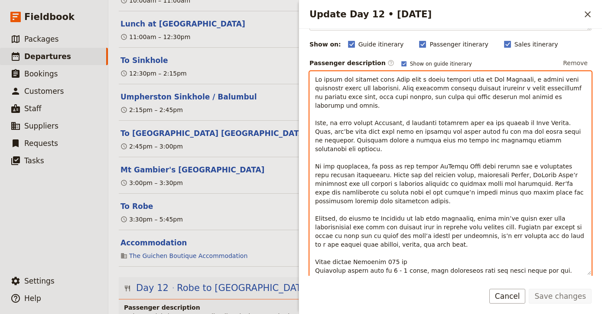
scroll to position [83, 0]
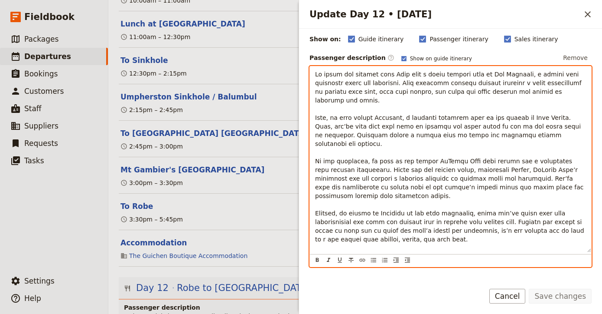
click at [493, 194] on span "Update Day 12 • 25 Oct" at bounding box center [450, 170] width 271 height 198
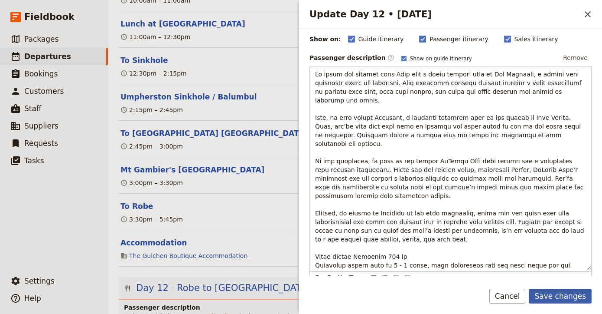
click at [571, 293] on button "Save changes" at bounding box center [560, 295] width 63 height 15
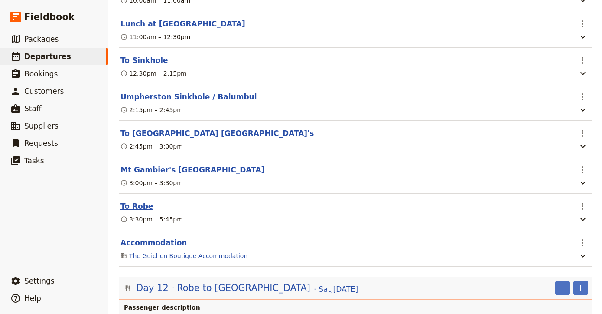
click at [137, 201] on button "To Robe" at bounding box center [137, 206] width 33 height 10
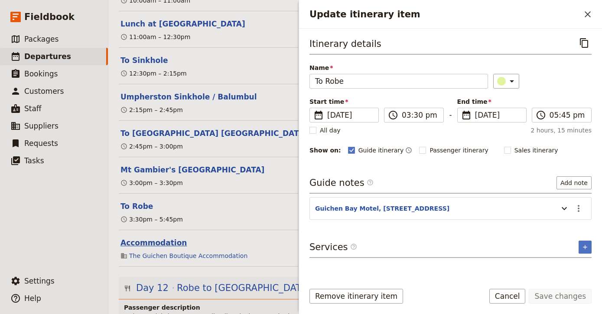
click at [164, 237] on button "Accommodation" at bounding box center [154, 242] width 66 height 10
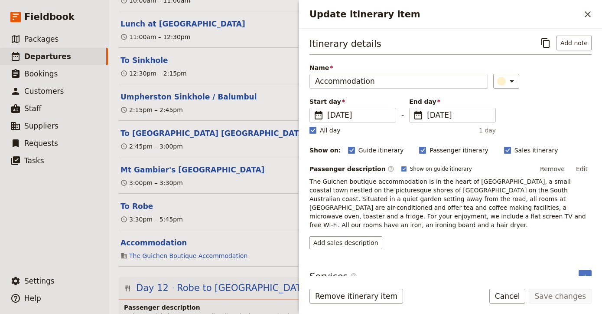
click at [372, 183] on span "The Guichen boutique accommodation is in the heart of [GEOGRAPHIC_DATA], a smal…" at bounding box center [449, 203] width 278 height 50
click at [375, 178] on span "The Guichen boutique accommodation is in the heart of [GEOGRAPHIC_DATA], a smal…" at bounding box center [449, 203] width 278 height 50
click at [372, 180] on span "The Guichen boutique accommodation is in the heart of [GEOGRAPHIC_DATA], a smal…" at bounding box center [449, 203] width 278 height 50
click at [587, 168] on button "Edit" at bounding box center [582, 168] width 20 height 13
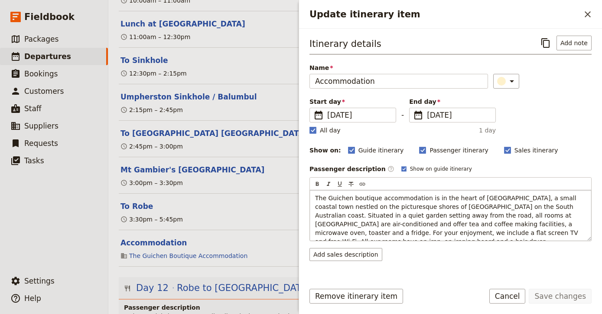
click at [379, 194] on span "The Guichen boutique accommodation is in the heart of [GEOGRAPHIC_DATA], a smal…" at bounding box center [447, 219] width 265 height 50
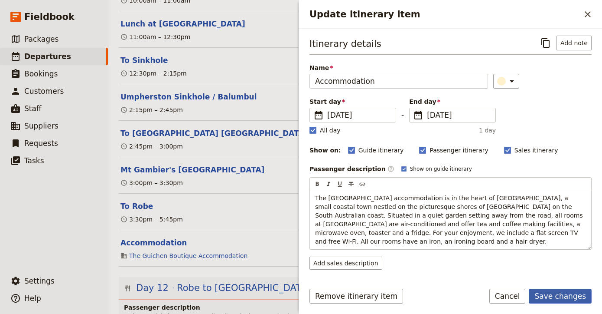
click at [556, 293] on button "Save changes" at bounding box center [560, 295] width 63 height 15
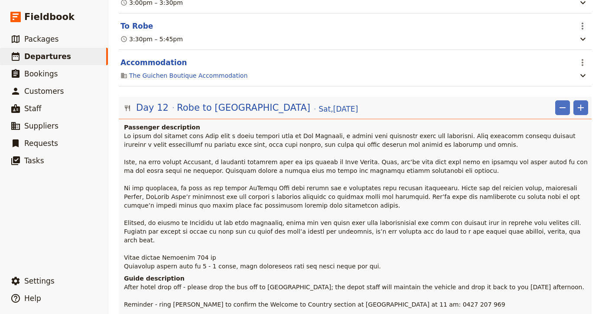
scroll to position [5429, 0]
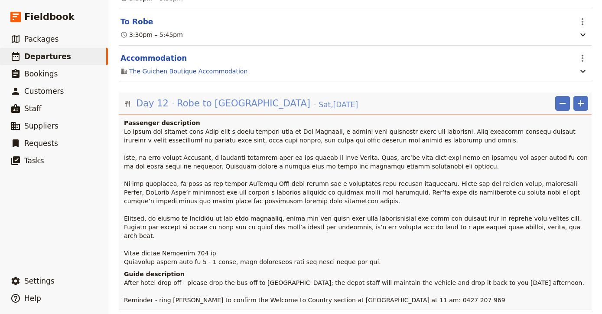
click at [221, 97] on span "Robe to [GEOGRAPHIC_DATA]" at bounding box center [244, 103] width 134 height 13
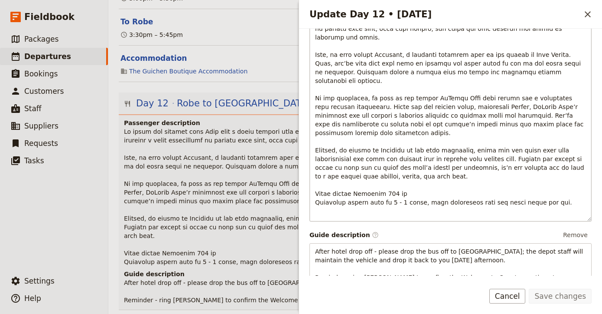
scroll to position [182, 0]
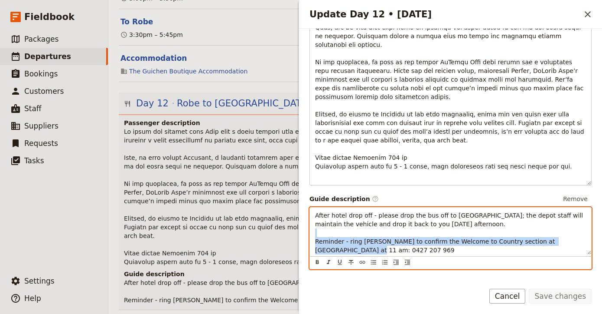
drag, startPoint x: 359, startPoint y: 237, endPoint x: 314, endPoint y: 219, distance: 48.0
click at [314, 219] on div "After hotel drop off - please drop the bus off to [GEOGRAPHIC_DATA]; the depot …" at bounding box center [450, 230] width 281 height 47
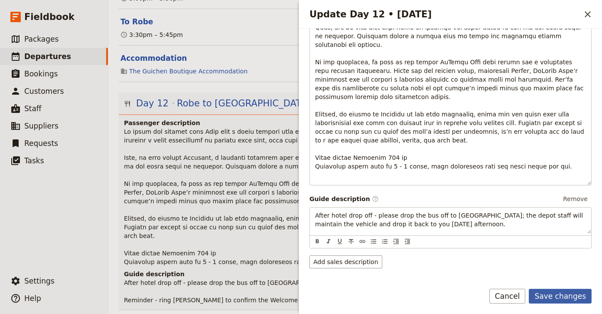
click at [576, 297] on button "Save changes" at bounding box center [560, 295] width 63 height 15
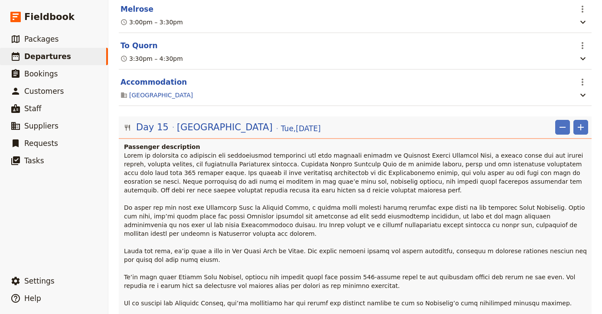
scroll to position [7047, 0]
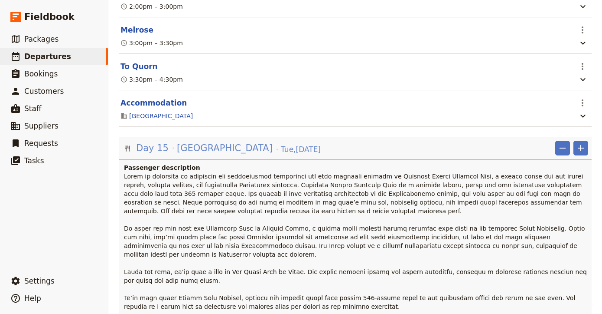
click at [235, 141] on span "[GEOGRAPHIC_DATA]" at bounding box center [225, 147] width 96 height 13
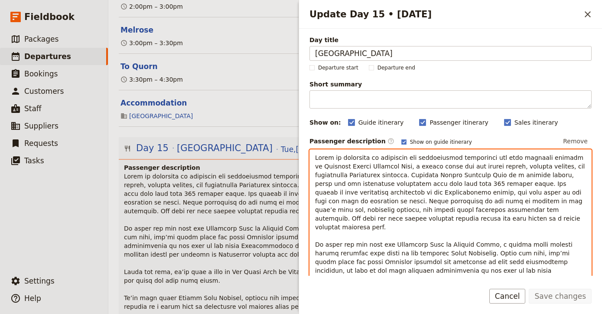
click at [407, 213] on p "Update Day 15 • 28 Oct" at bounding box center [450, 279] width 271 height 252
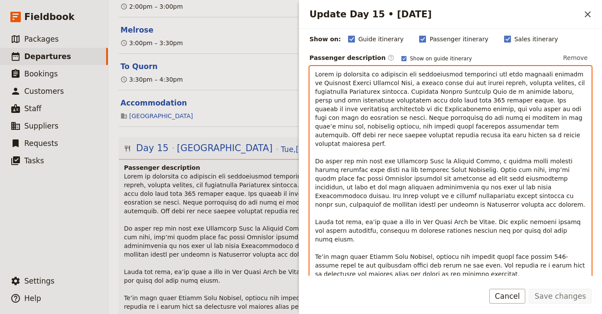
scroll to position [85, 0]
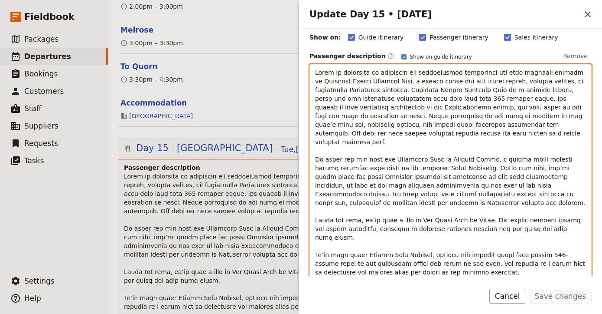
click at [371, 211] on span "Update Day 15 • 28 Oct" at bounding box center [451, 194] width 272 height 250
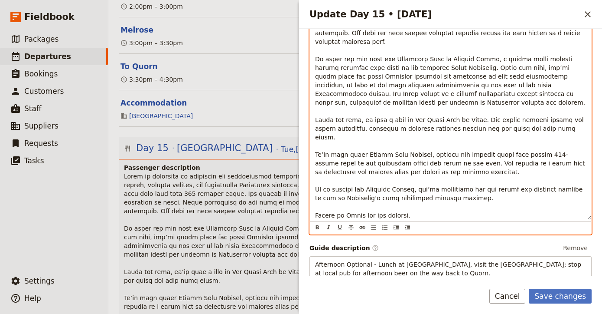
scroll to position [186, 0]
click at [487, 192] on p "Update Day 15 • 28 Oct" at bounding box center [450, 93] width 271 height 252
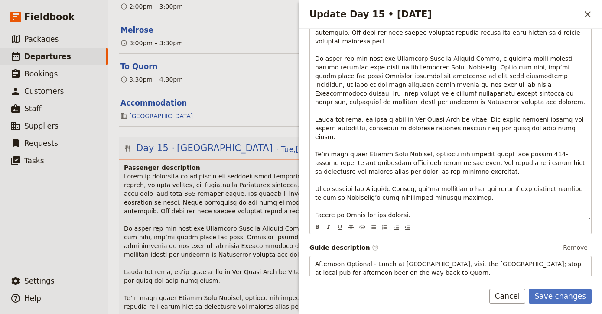
click at [572, 287] on form "Day title [GEOGRAPHIC_DATA] Departure start Departure end Short summary 150 / 1…" at bounding box center [450, 171] width 303 height 285
click at [570, 293] on button "Save changes" at bounding box center [560, 295] width 63 height 15
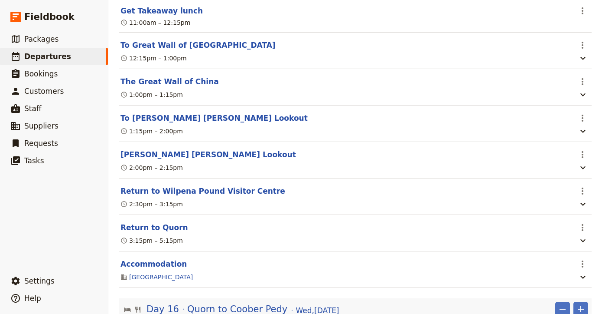
scroll to position [7562, 0]
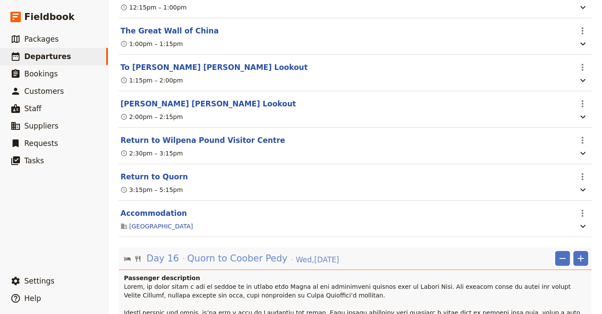
click at [247, 252] on span "Quorn to Coober Pedy" at bounding box center [237, 258] width 100 height 13
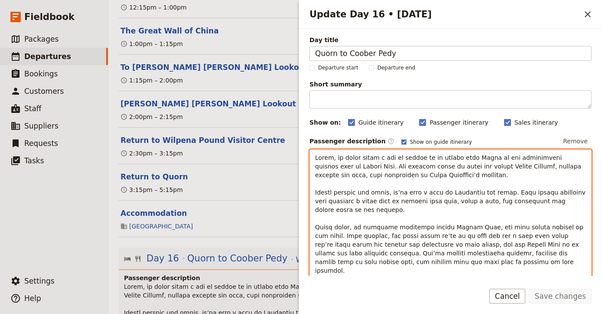
click at [352, 190] on span "Update Day 16 • 29 Oct" at bounding box center [451, 240] width 273 height 172
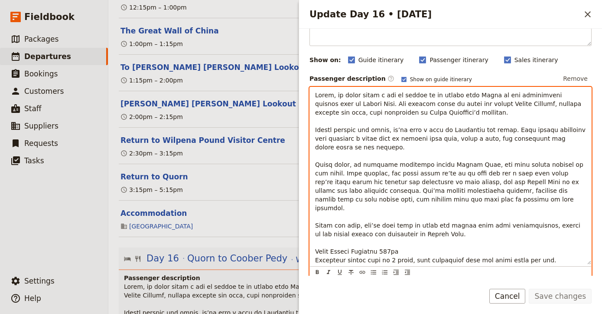
scroll to position [63, 0]
click at [373, 213] on span "Update Day 16 • 29 Oct" at bounding box center [451, 177] width 273 height 172
click at [363, 188] on span "Update Day 16 • 29 Oct" at bounding box center [451, 177] width 273 height 172
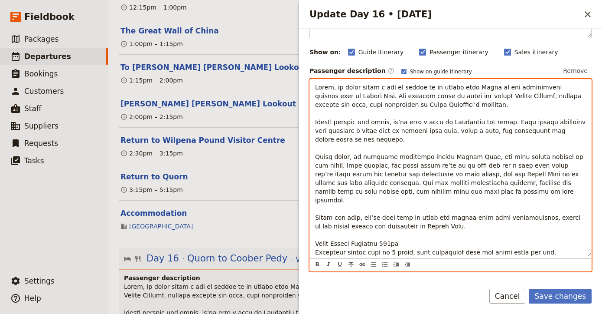
scroll to position [74, 0]
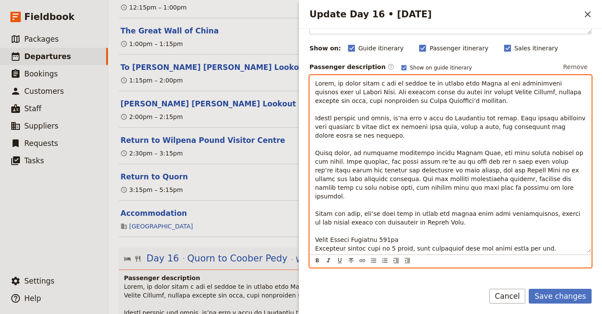
click at [372, 204] on span "Update Day 16 • 29 Oct" at bounding box center [451, 166] width 273 height 172
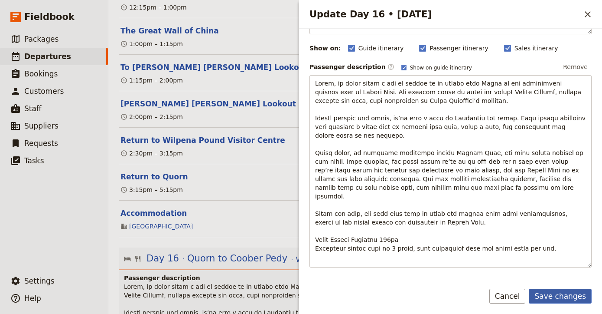
click at [562, 296] on button "Save changes" at bounding box center [560, 295] width 63 height 15
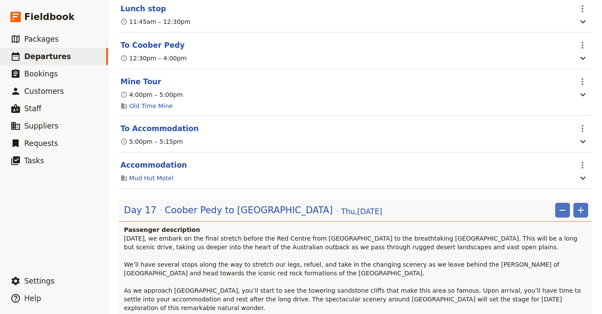
scroll to position [8124, 0]
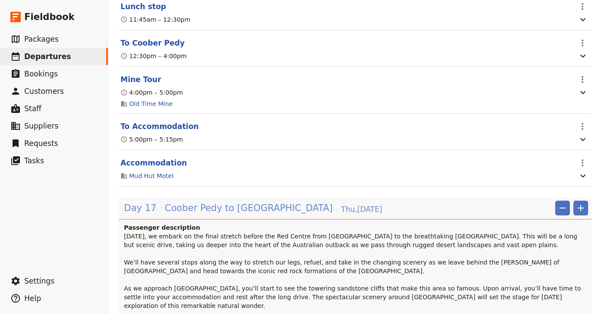
click at [251, 201] on span "Coober Pedy to [GEOGRAPHIC_DATA]" at bounding box center [249, 207] width 168 height 13
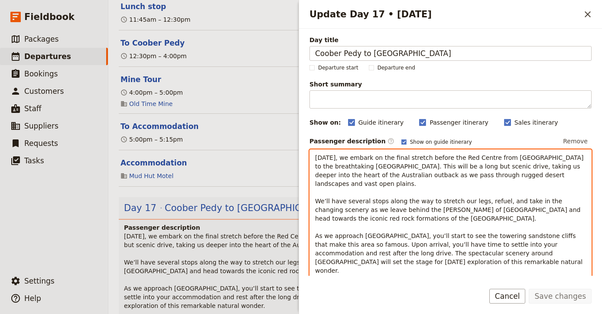
click at [330, 189] on span "[DATE], we embark on the final stretch before the Red Centre from [GEOGRAPHIC_D…" at bounding box center [450, 227] width 271 height 146
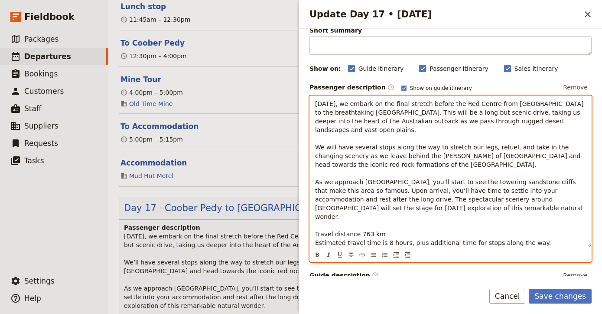
scroll to position [56, 0]
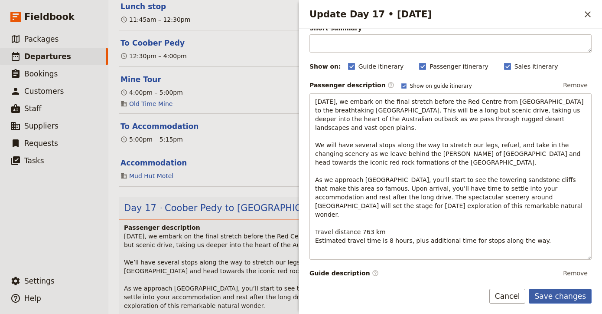
click at [549, 295] on button "Save changes" at bounding box center [560, 295] width 63 height 15
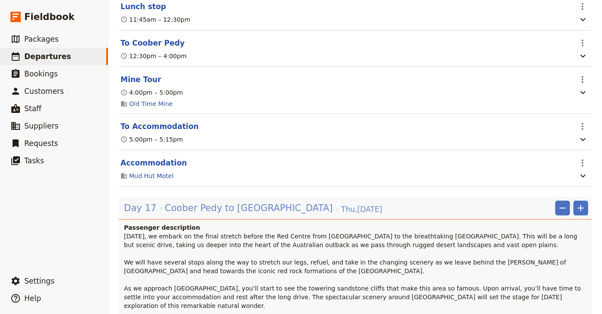
click at [274, 201] on span "Coober Pedy to [GEOGRAPHIC_DATA]" at bounding box center [249, 207] width 168 height 13
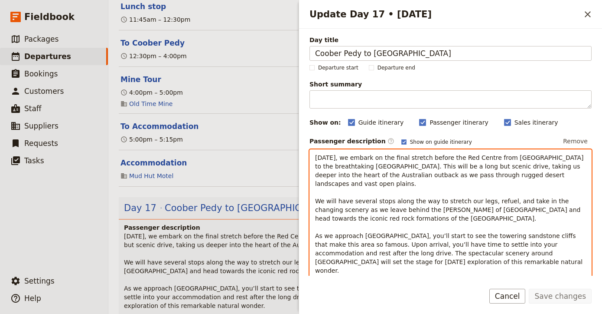
click at [419, 228] on span "[DATE], we embark on the final stretch before the Red Centre from [GEOGRAPHIC_D…" at bounding box center [450, 227] width 271 height 146
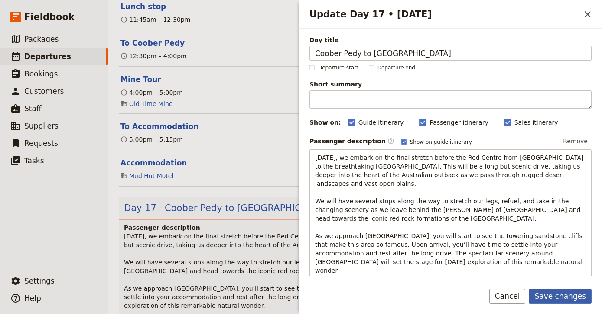
click at [564, 293] on button "Save changes" at bounding box center [560, 295] width 63 height 15
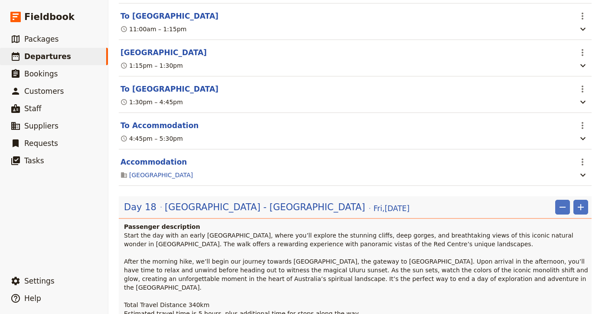
scroll to position [8566, 0]
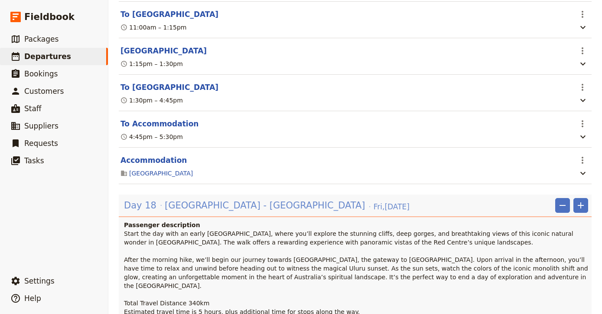
click at [232, 199] on span "[GEOGRAPHIC_DATA] - [GEOGRAPHIC_DATA]" at bounding box center [265, 205] width 200 height 13
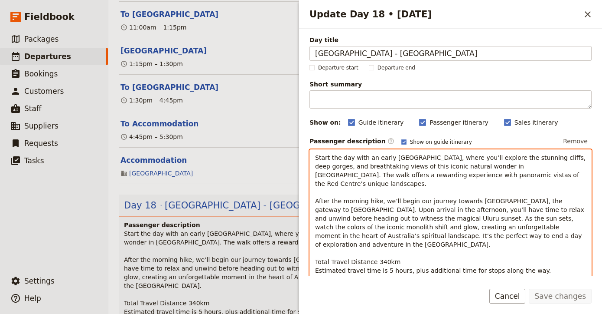
click at [446, 160] on span "Start the day with an early [GEOGRAPHIC_DATA], where you’ll explore the stunnin…" at bounding box center [451, 214] width 273 height 120
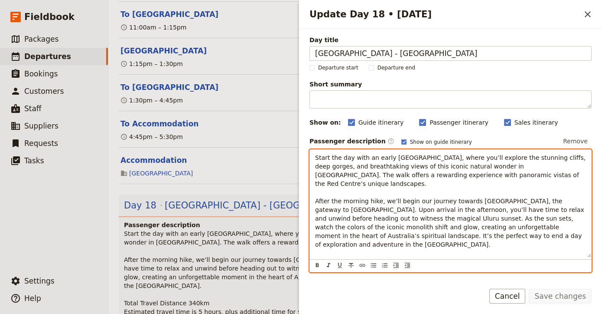
click at [489, 155] on span "Start the day with an early [GEOGRAPHIC_DATA], where you’ll explore the stunnin…" at bounding box center [451, 214] width 273 height 120
click at [517, 209] on span "Start the day with an early [GEOGRAPHIC_DATA], where you can explore the stunni…" at bounding box center [450, 214] width 271 height 120
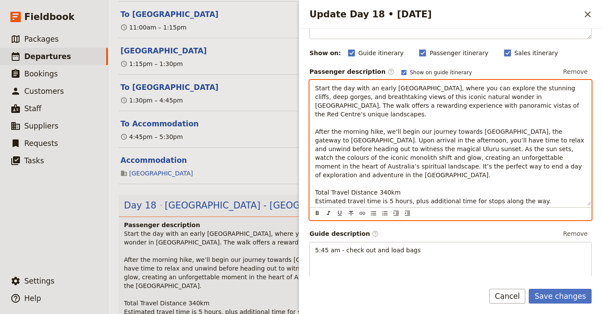
scroll to position [75, 0]
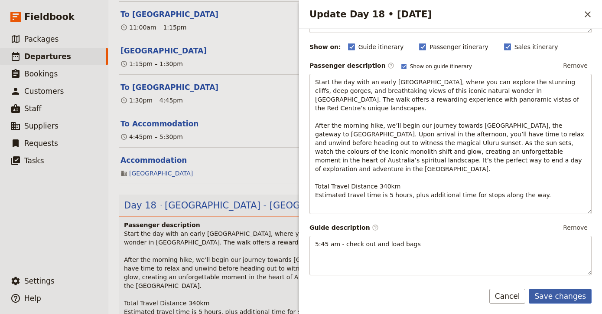
click at [556, 292] on button "Save changes" at bounding box center [560, 295] width 63 height 15
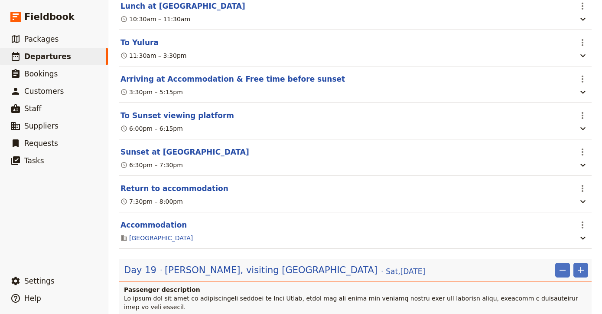
scroll to position [9029, 0]
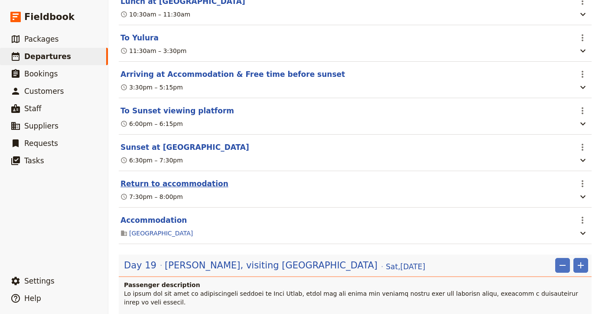
click at [201, 178] on button "Return to accommodation" at bounding box center [175, 183] width 108 height 10
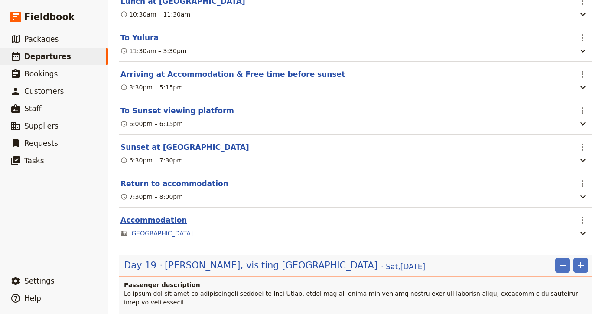
click at [164, 215] on button "Accommodation" at bounding box center [154, 220] width 66 height 10
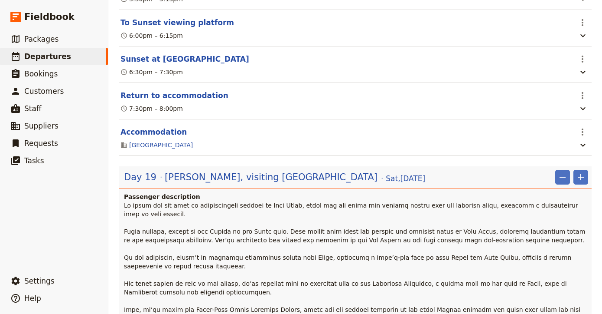
scroll to position [9119, 0]
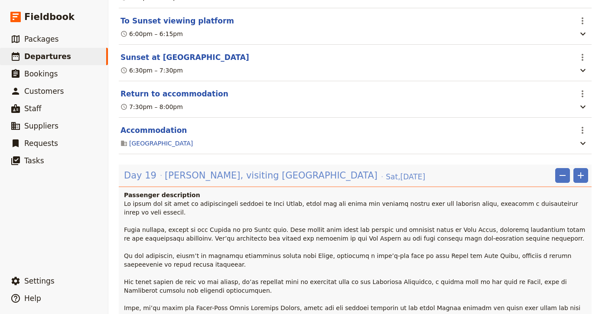
click at [230, 169] on span "[PERSON_NAME], visiting [GEOGRAPHIC_DATA]" at bounding box center [271, 175] width 213 height 13
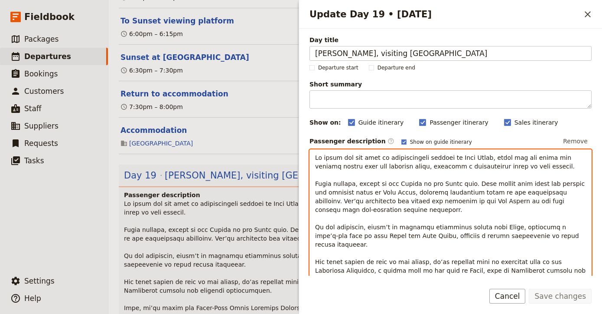
click at [437, 179] on p "Update Day 19 • 1 Nov" at bounding box center [450, 257] width 271 height 208
click at [324, 167] on span "Update Day 19 • 1 Nov" at bounding box center [451, 257] width 273 height 206
drag, startPoint x: 325, startPoint y: 171, endPoint x: 316, endPoint y: 201, distance: 31.3
click at [316, 201] on span "Update Day 19 • 1 Nov" at bounding box center [451, 257] width 273 height 206
click at [570, 190] on span "Update Day 19 • 1 Nov" at bounding box center [451, 257] width 273 height 206
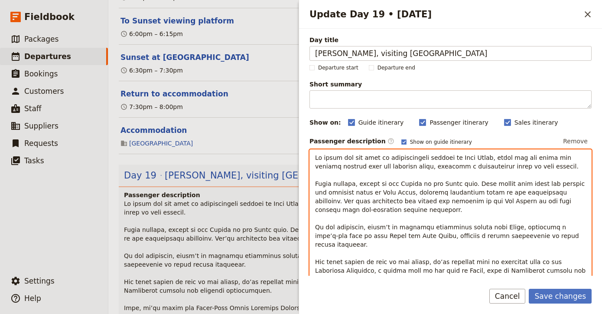
click at [463, 225] on span "Update Day 19 • 1 Nov" at bounding box center [451, 257] width 273 height 206
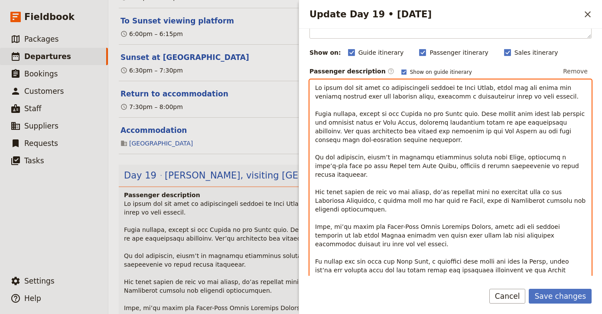
scroll to position [89, 0]
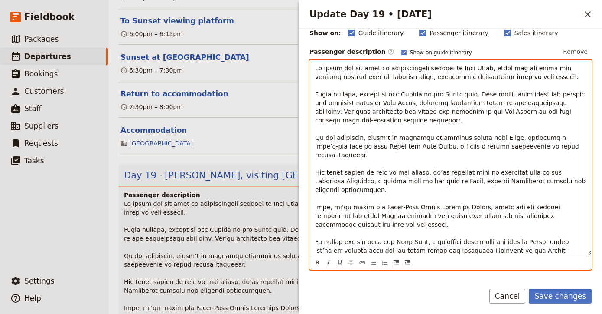
click at [347, 190] on span "Update Day 19 • 1 Nov" at bounding box center [451, 168] width 273 height 206
click at [568, 225] on span "Update Day 19 • 1 Nov" at bounding box center [451, 168] width 273 height 206
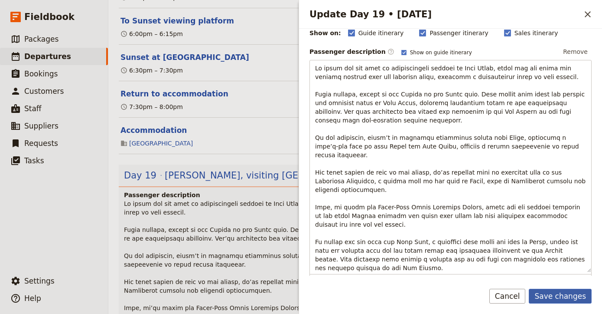
click at [563, 292] on button "Save changes" at bounding box center [560, 295] width 63 height 15
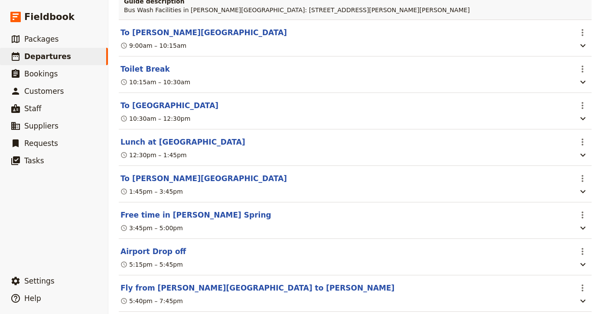
scroll to position [10036, 0]
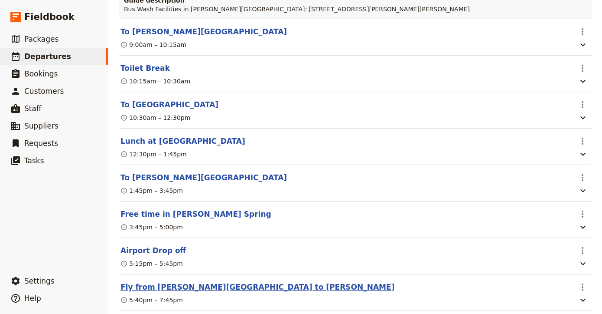
click at [198, 281] on button "Fly from [PERSON_NAME][GEOGRAPHIC_DATA] to [PERSON_NAME]" at bounding box center [258, 286] width 274 height 10
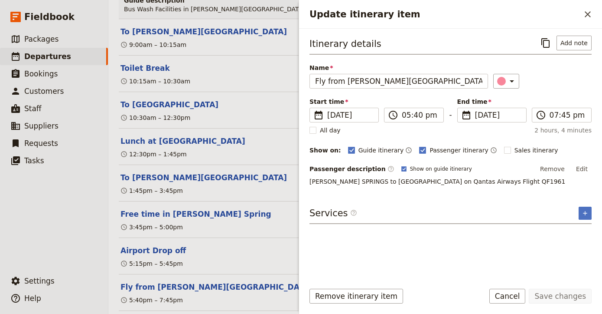
click at [491, 183] on p "[PERSON_NAME] SPRINGS to [GEOGRAPHIC_DATA] on Qantas Airways Flight QF1961" at bounding box center [451, 181] width 282 height 9
click at [489, 180] on p "[PERSON_NAME] SPRINGS to [GEOGRAPHIC_DATA] on Qantas Airways Flight QF1961" at bounding box center [451, 181] width 282 height 9
click at [479, 182] on span "[PERSON_NAME] SPRINGS to [GEOGRAPHIC_DATA] on Qantas Airways Flight QF1961" at bounding box center [438, 181] width 256 height 7
click at [579, 170] on button "Edit" at bounding box center [582, 168] width 20 height 13
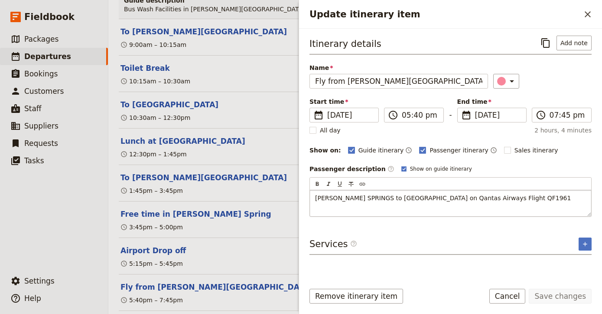
click at [493, 202] on p "[PERSON_NAME] SPRINGS to [GEOGRAPHIC_DATA] on Qantas Airways Flight QF1961" at bounding box center [450, 197] width 271 height 9
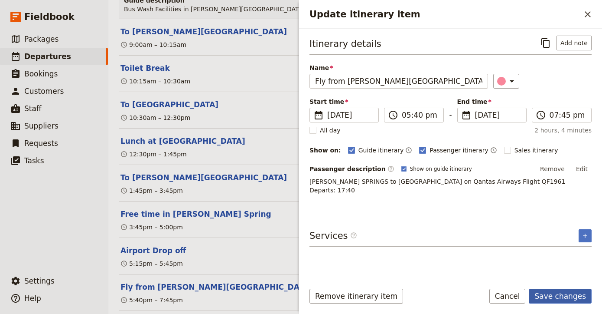
click at [563, 303] on button "Save changes" at bounding box center [560, 295] width 63 height 15
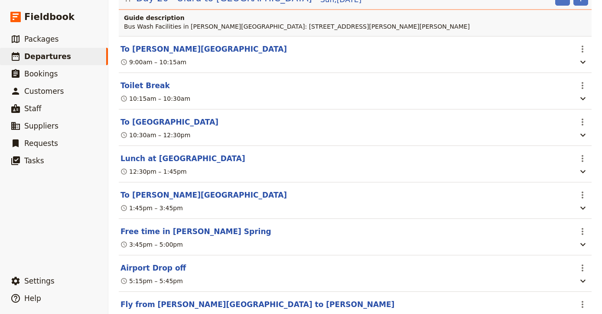
scroll to position [10017, 0]
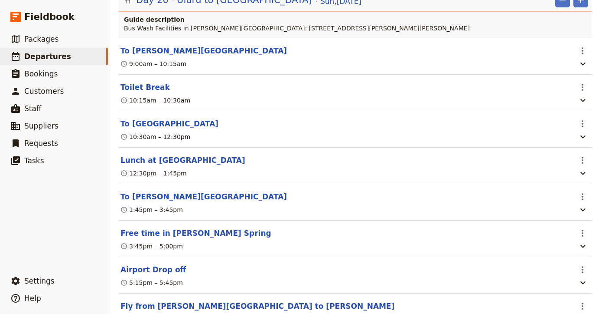
click at [164, 264] on button "Airport Drop off" at bounding box center [153, 269] width 65 height 10
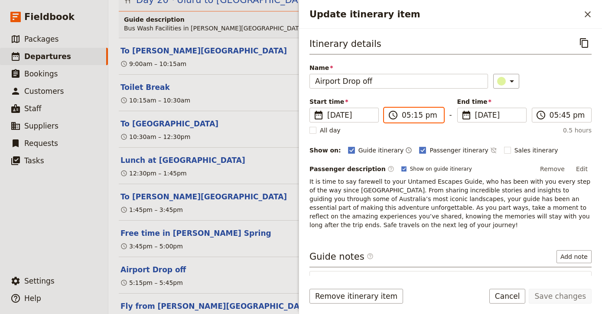
click at [421, 113] on input "05:15 pm" at bounding box center [420, 115] width 36 height 10
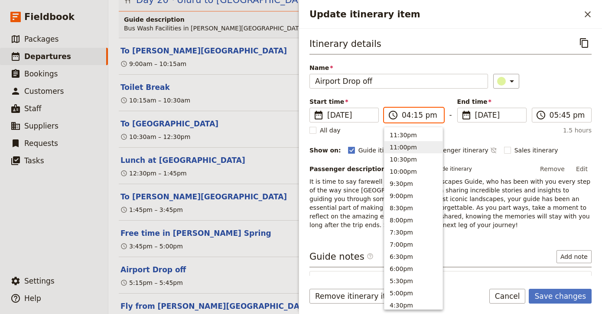
scroll to position [184, 0]
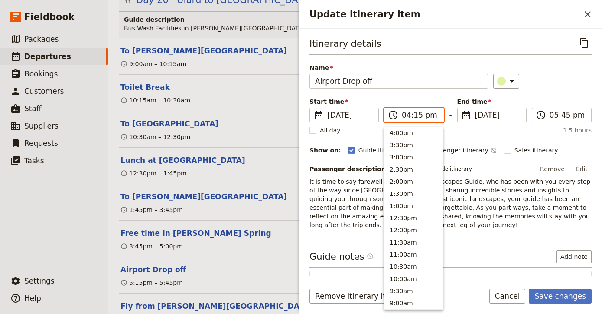
click at [413, 112] on input "04:15 pm" at bounding box center [420, 115] width 36 height 10
type input "04:00 pm"
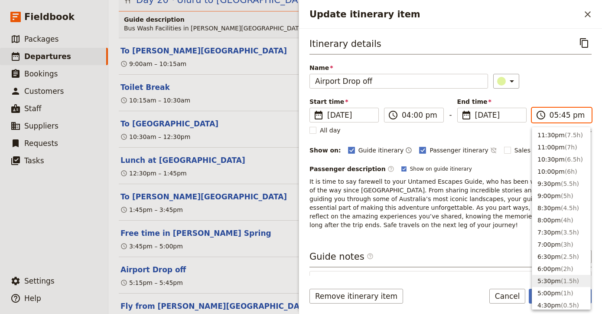
click at [563, 113] on input "05:45 pm" at bounding box center [568, 115] width 36 height 10
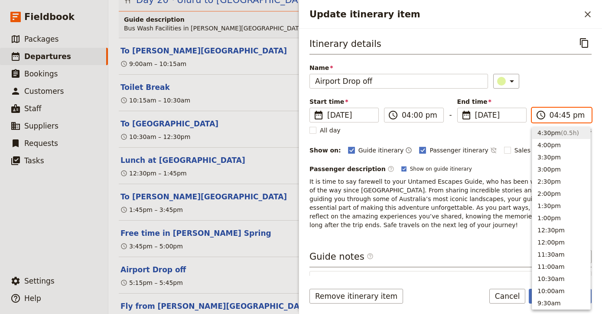
click at [564, 114] on input "04:45 pm" at bounding box center [568, 115] width 36 height 10
type input "04:30 pm"
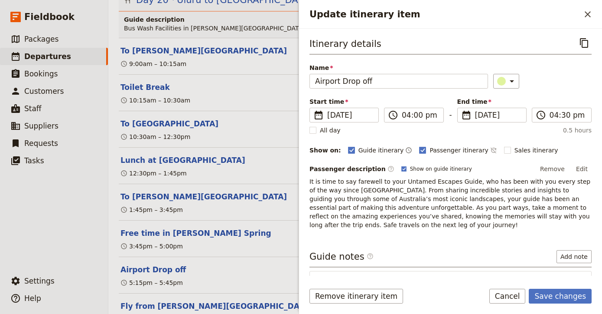
click at [414, 206] on span "It is time to say farewell to your Untamed Escapes Guide, who has been with you…" at bounding box center [451, 203] width 283 height 50
click at [566, 112] on input "04:30 pm" at bounding box center [568, 115] width 36 height 10
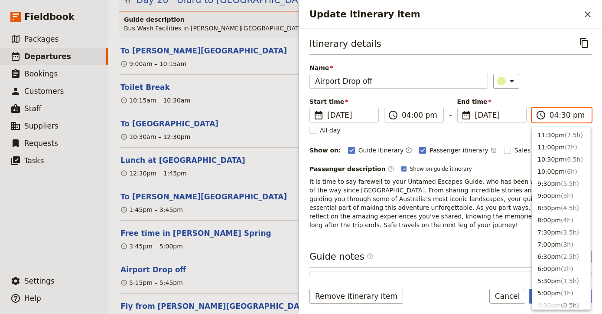
click at [565, 114] on input "04:30 pm" at bounding box center [568, 115] width 36 height 10
click at [184, 241] on div "3:45pm – 5:00pm" at bounding box center [346, 246] width 453 height 10
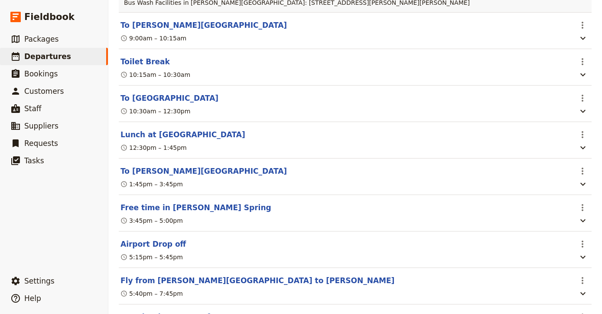
scroll to position [10046, 0]
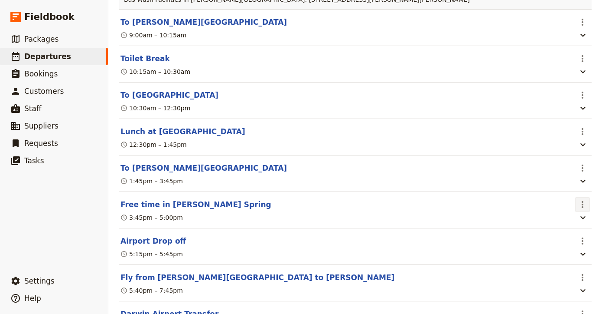
click at [583, 199] on icon "Actions" at bounding box center [583, 204] width 10 height 10
click at [565, 98] on span "Delete this itinerary item" at bounding box center [546, 99] width 76 height 9
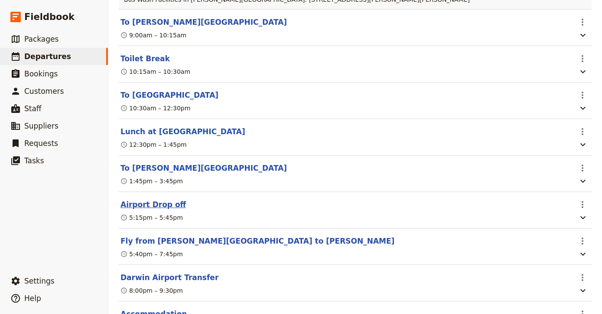
click at [159, 199] on button "Airport Drop off" at bounding box center [153, 204] width 65 height 10
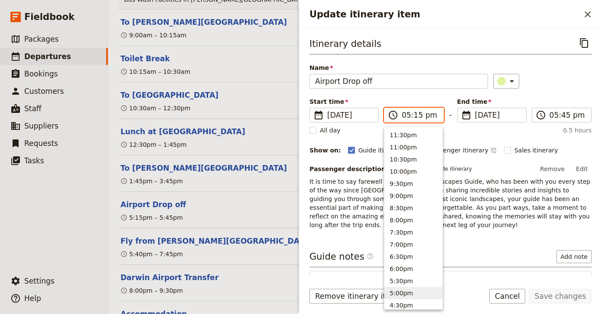
click at [408, 113] on input "05:15 pm" at bounding box center [420, 115] width 36 height 10
click at [284, 192] on section "Airport Drop off ​ 5:15pm – 5:45pm" at bounding box center [355, 210] width 473 height 36
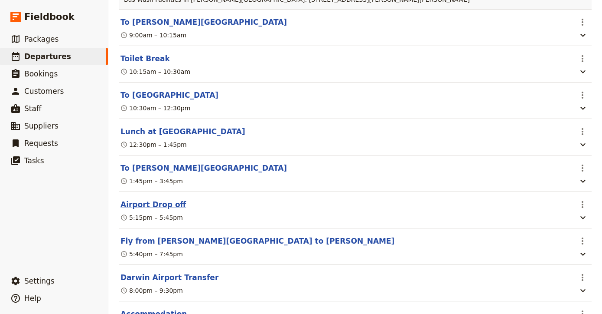
click at [157, 199] on button "Airport Drop off" at bounding box center [153, 204] width 65 height 10
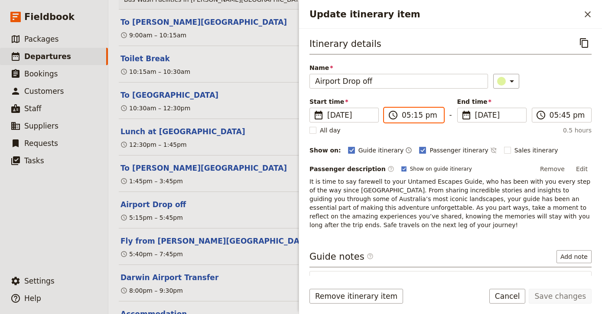
click at [408, 115] on input "05:15 pm" at bounding box center [420, 115] width 36 height 10
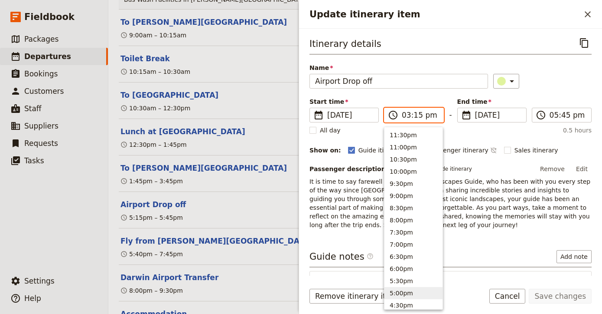
scroll to position [209, 0]
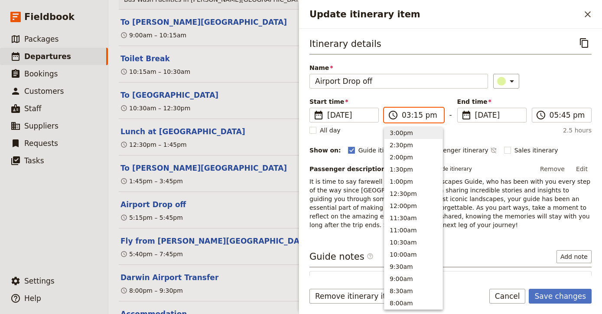
click at [415, 114] on input "03:15 pm" at bounding box center [420, 115] width 36 height 10
type input "03:45 pm"
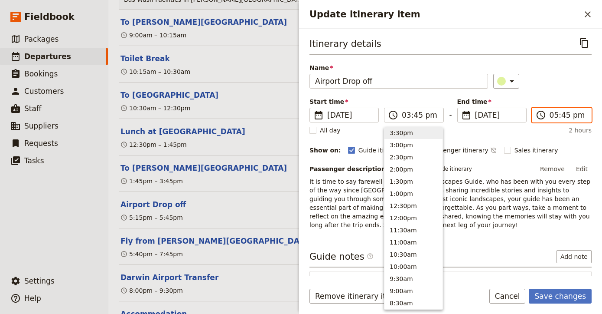
click at [563, 115] on input "05:45 pm" at bounding box center [568, 115] width 36 height 10
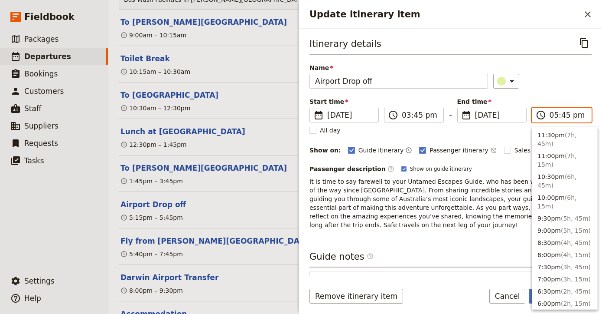
click at [563, 115] on input "05:45 pm" at bounding box center [568, 115] width 36 height 10
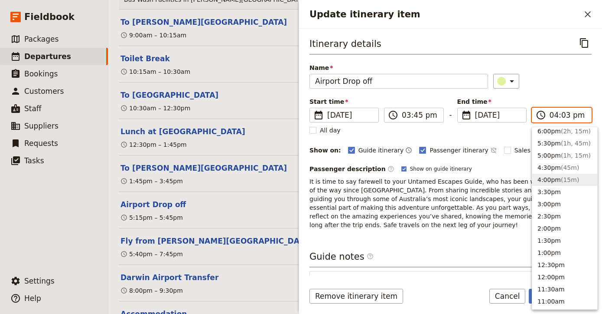
type input "04:30 pm"
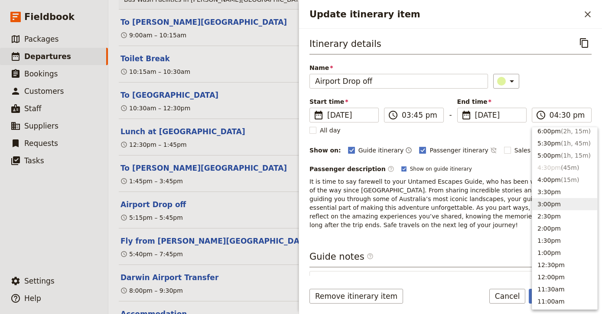
click at [450, 190] on span "It is time to say farewell to your Untamed Escapes Guide, who has been with you…" at bounding box center [451, 203] width 283 height 50
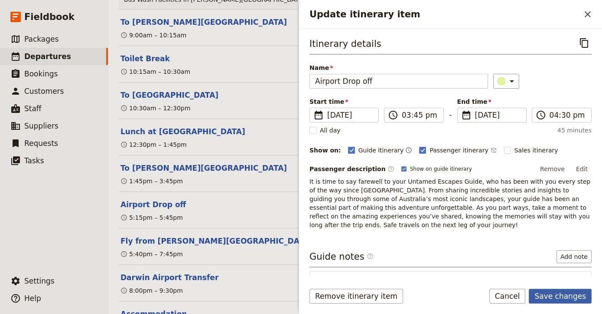
click at [557, 294] on button "Save changes" at bounding box center [560, 295] width 63 height 15
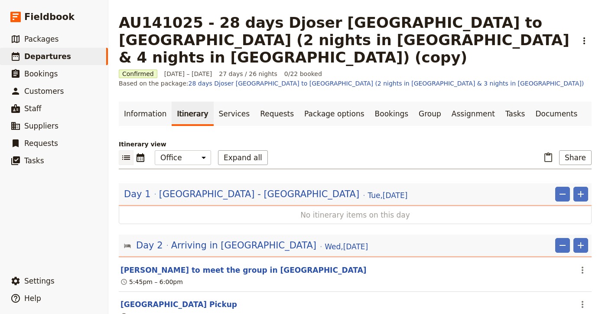
scroll to position [0, 0]
click at [533, 101] on link "Documents" at bounding box center [556, 113] width 52 height 24
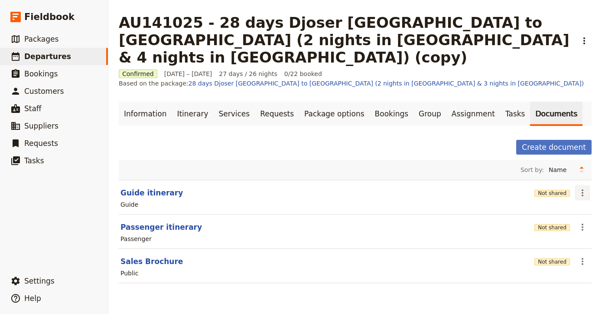
click at [580, 187] on icon "Actions" at bounding box center [583, 192] width 10 height 10
click at [549, 195] on span "Share" at bounding box center [540, 194] width 17 height 9
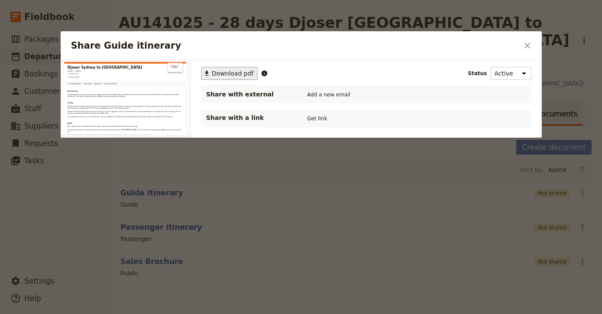
click at [227, 72] on span "Download pdf" at bounding box center [233, 73] width 42 height 9
click at [530, 45] on icon "Close dialog" at bounding box center [528, 45] width 10 height 10
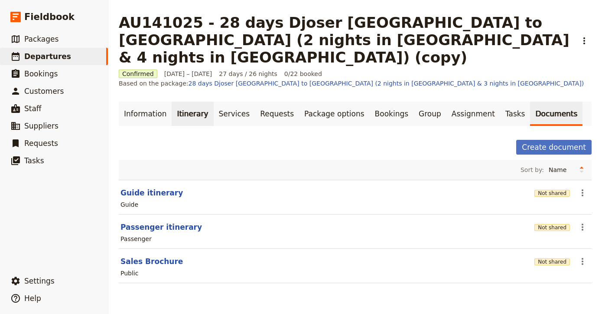
click at [184, 101] on link "Itinerary" at bounding box center [193, 113] width 42 height 24
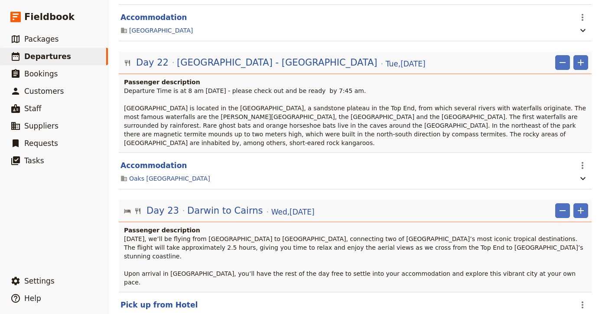
scroll to position [10578, 0]
click at [176, 299] on button "Pick up from Hotel" at bounding box center [159, 304] width 77 height 10
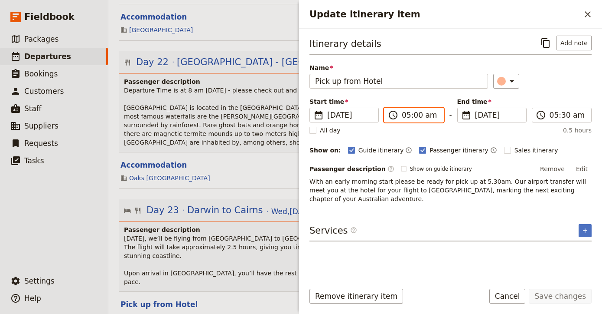
click at [412, 113] on input "05:00 am" at bounding box center [420, 115] width 36 height 10
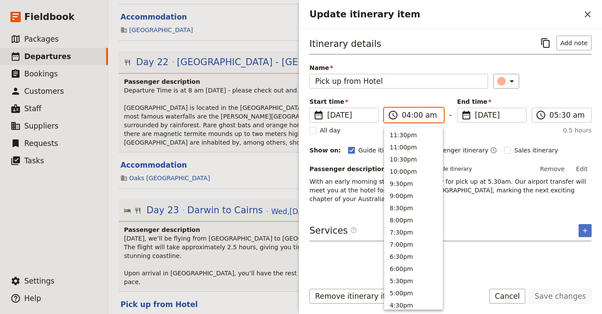
scroll to position [405, 0]
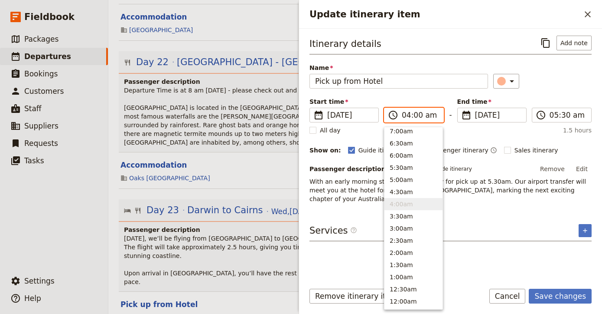
click at [417, 113] on input "04:00 am" at bounding box center [420, 115] width 36 height 10
type input "04:30 am"
click at [421, 190] on li "4:30am" at bounding box center [414, 192] width 58 height 12
click at [397, 193] on li "4:30am" at bounding box center [414, 192] width 58 height 12
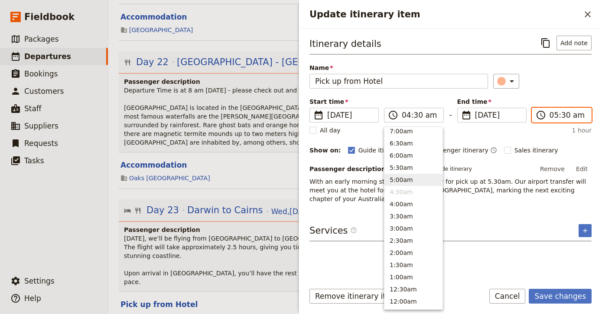
click at [557, 114] on input "05:30 am" at bounding box center [568, 115] width 36 height 10
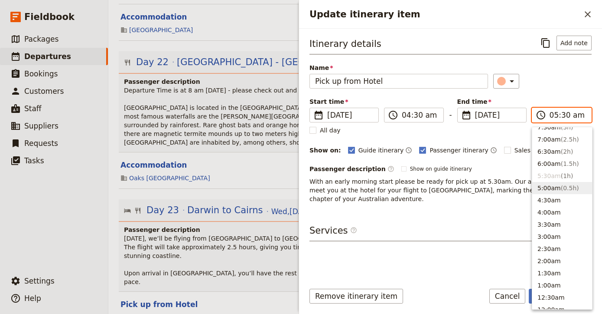
scroll to position [393, 0]
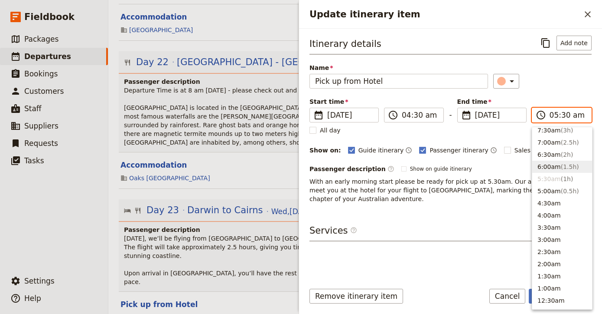
click at [572, 168] on span "( 1.5h )" at bounding box center [570, 166] width 18 height 7
type input "06:00 am"
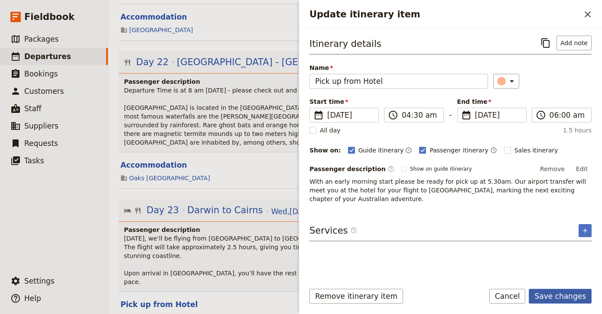
click at [555, 295] on button "Save changes" at bounding box center [560, 295] width 63 height 15
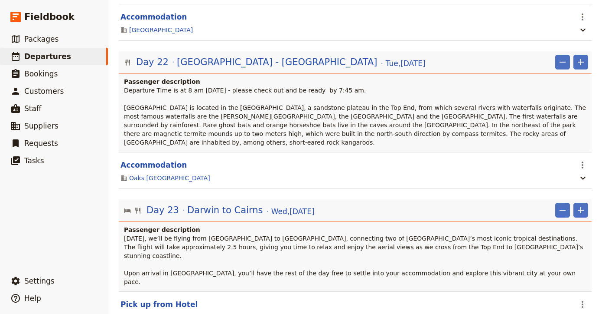
click at [458, 235] on span "[DATE], we’ll be flying from [GEOGRAPHIC_DATA] to [GEOGRAPHIC_DATA], connecting…" at bounding box center [354, 260] width 461 height 50
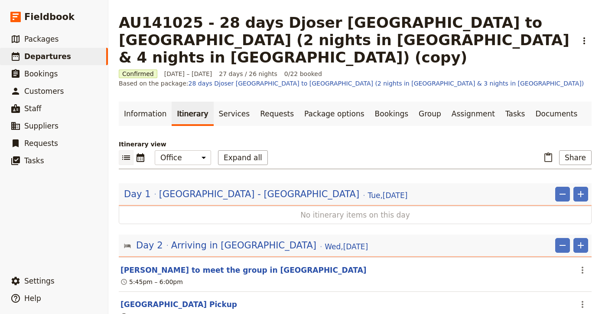
scroll to position [0, 0]
click at [530, 101] on link "Documents" at bounding box center [556, 113] width 52 height 24
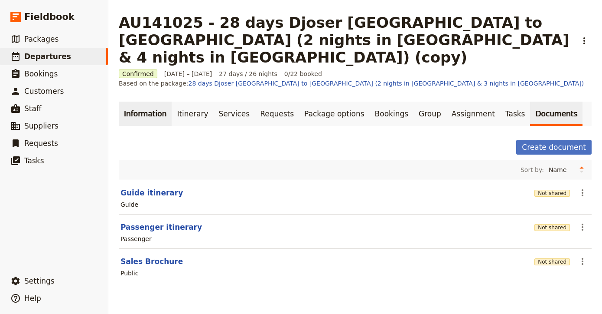
click at [152, 101] on link "Information" at bounding box center [145, 113] width 53 height 24
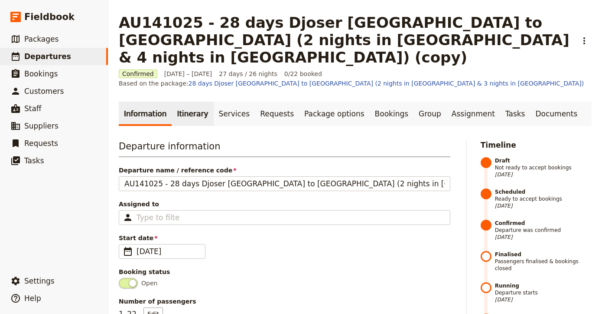
click at [187, 101] on link "Itinerary" at bounding box center [193, 113] width 42 height 24
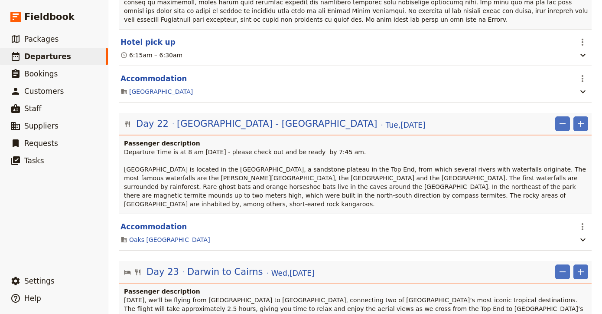
scroll to position [10515, 0]
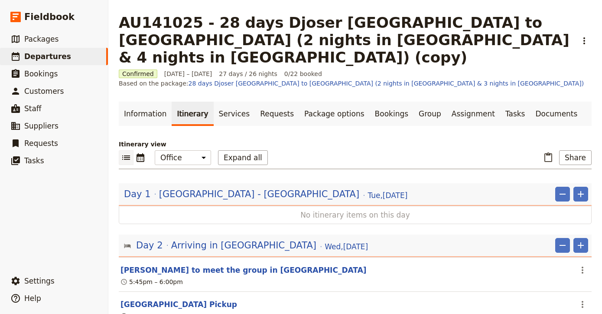
scroll to position [0, 0]
click at [580, 36] on icon "Actions" at bounding box center [584, 41] width 10 height 10
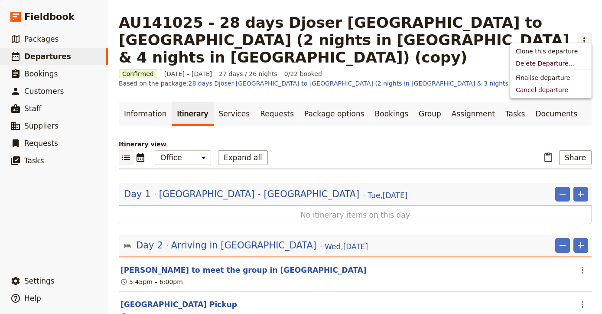
click at [578, 34] on button "​" at bounding box center [584, 40] width 15 height 15
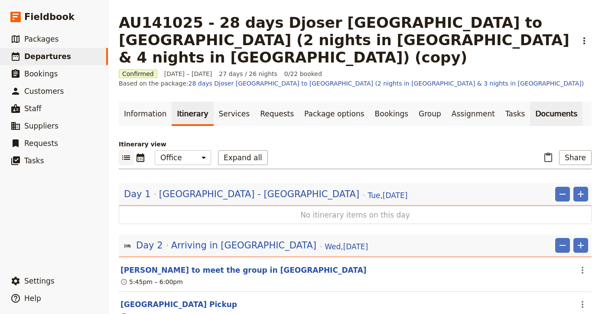
click at [530, 101] on link "Documents" at bounding box center [556, 113] width 52 height 24
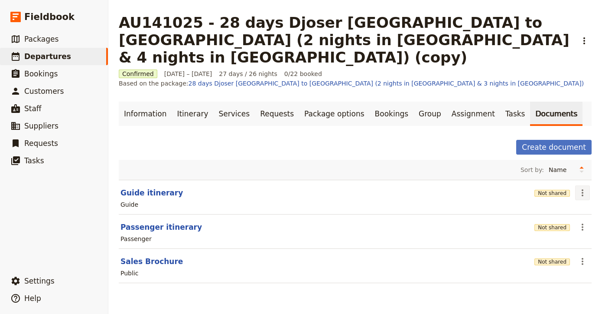
click at [582, 187] on icon "Actions" at bounding box center [583, 192] width 10 height 10
click at [561, 196] on span "Share" at bounding box center [558, 194] width 52 height 9
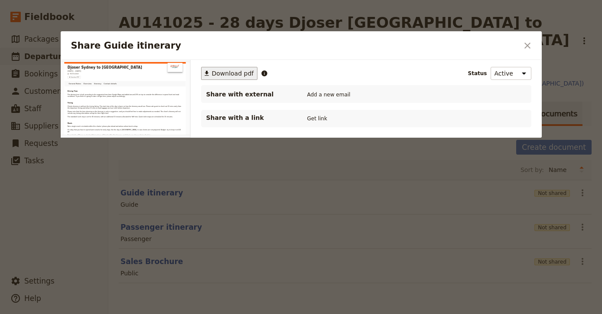
click at [226, 73] on span "Download pdf" at bounding box center [233, 73] width 42 height 9
click at [530, 43] on icon "Close dialog" at bounding box center [528, 45] width 10 height 10
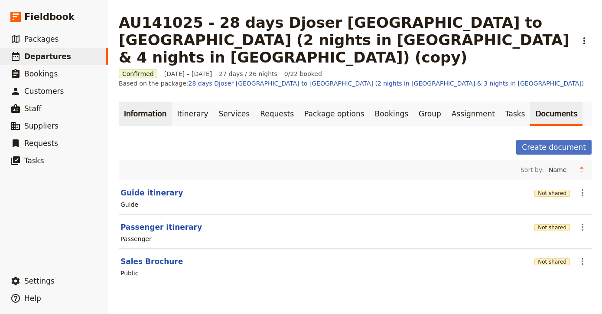
click at [157, 101] on link "Information" at bounding box center [145, 113] width 53 height 24
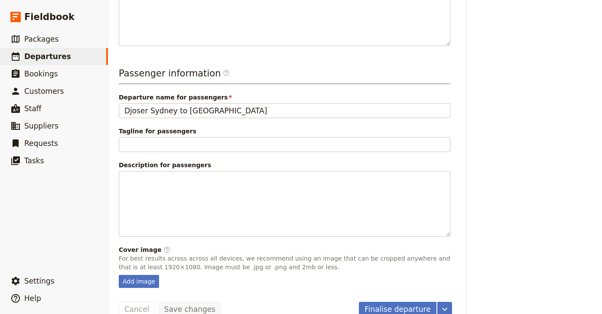
scroll to position [358, 0]
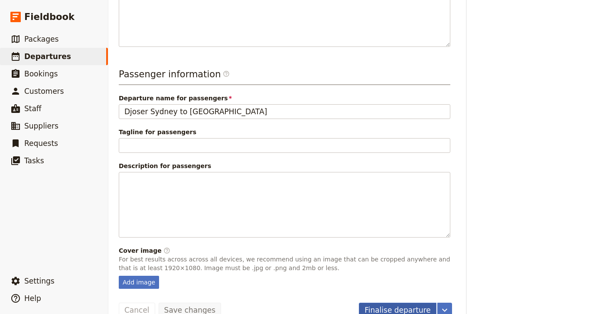
click at [401, 302] on button "Finalise departure" at bounding box center [398, 309] width 78 height 15
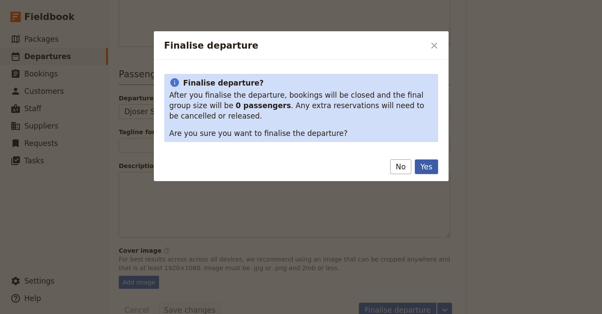
click at [426, 167] on button "Yes" at bounding box center [426, 166] width 23 height 15
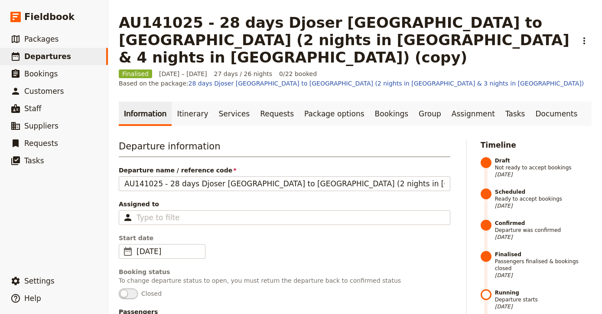
scroll to position [0, 0]
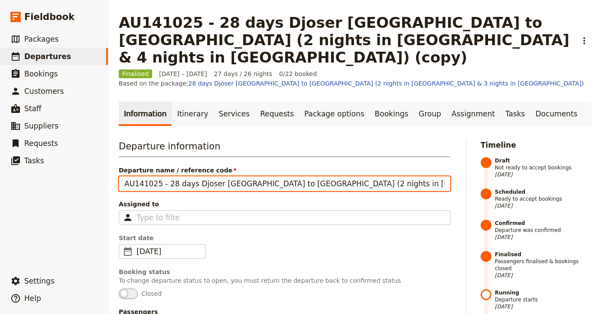
drag, startPoint x: 404, startPoint y: 155, endPoint x: 486, endPoint y: 147, distance: 82.3
click at [441, 176] on input "AU141025 - 28 days Djoser [GEOGRAPHIC_DATA] to [GEOGRAPHIC_DATA] (2 nights in […" at bounding box center [285, 183] width 332 height 15
type input "AU141025 - 28 days Djoser [GEOGRAPHIC_DATA] to [GEOGRAPHIC_DATA] (2 nights in […"
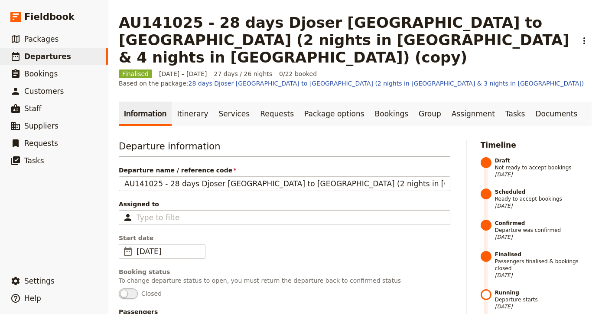
click at [376, 233] on span "Start date" at bounding box center [285, 237] width 332 height 9
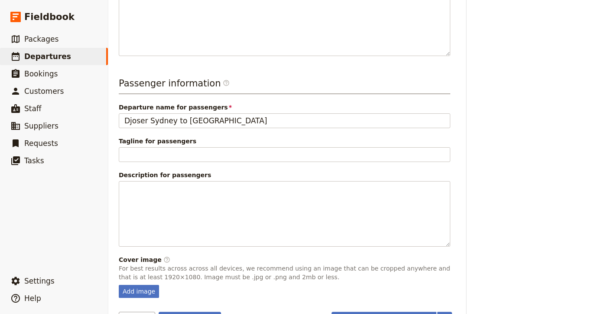
scroll to position [366, 0]
click at [200, 312] on button "Save changes" at bounding box center [190, 319] width 63 height 15
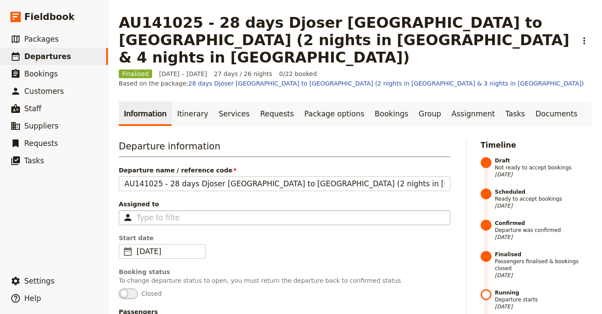
scroll to position [0, 0]
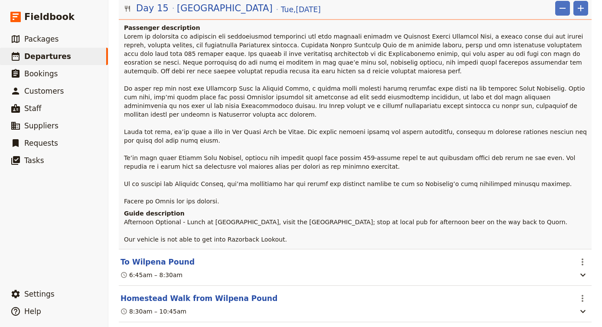
scroll to position [7559, 0]
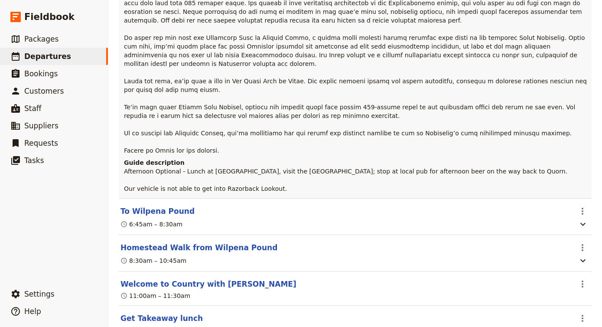
scroll to position [7255, 0]
click at [185, 313] on button "Get Takeaway lunch" at bounding box center [162, 318] width 82 height 10
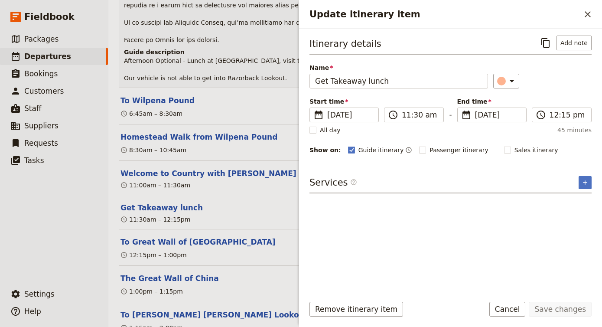
scroll to position [7365, 0]
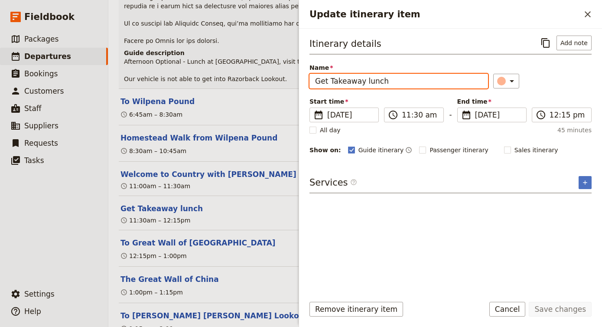
drag, startPoint x: 422, startPoint y: 85, endPoint x: 253, endPoint y: 56, distance: 171.7
click at [253, 56] on div "AU141025 - 28 days Djoser Sydney to Cairns (2 nights in Darwin & 4 nights in CR…" at bounding box center [355, 163] width 494 height 327
